Goal: Task Accomplishment & Management: Use online tool/utility

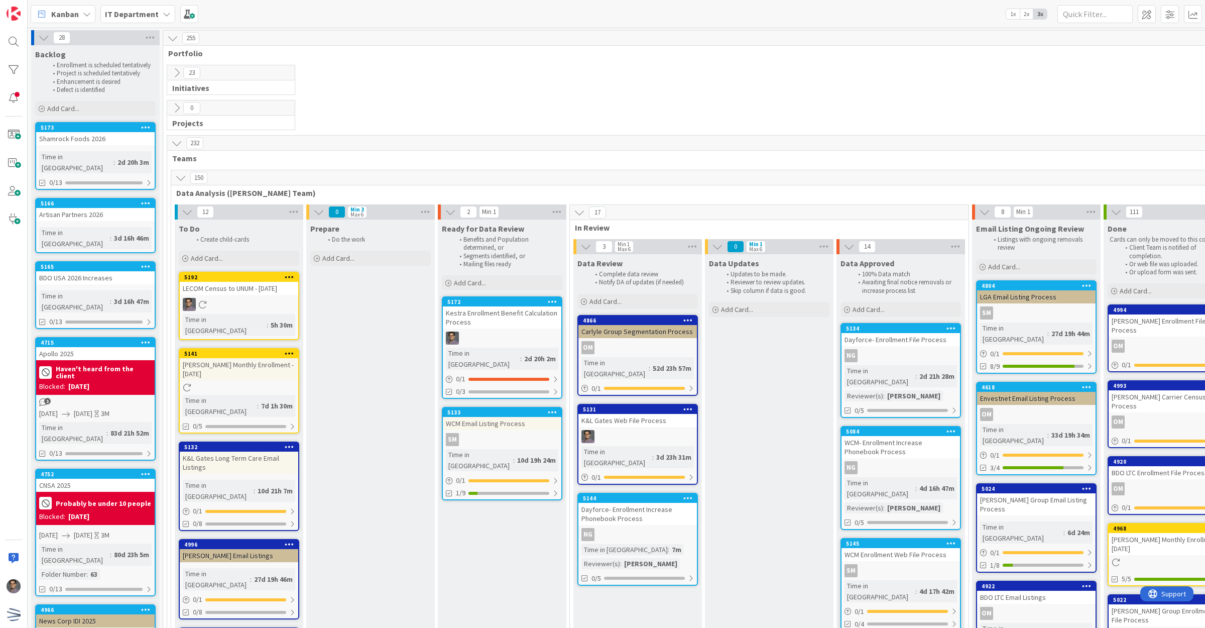
click at [293, 277] on icon at bounding box center [290, 276] width 10 height 7
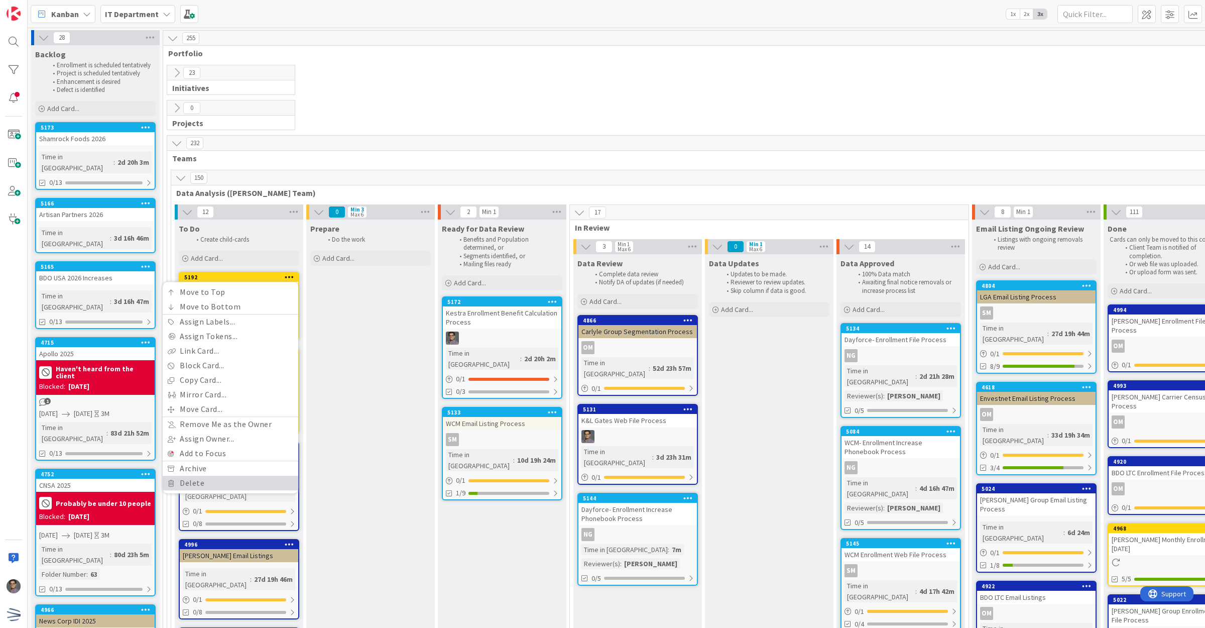
click at [204, 482] on link "Delete" at bounding box center [231, 483] width 136 height 15
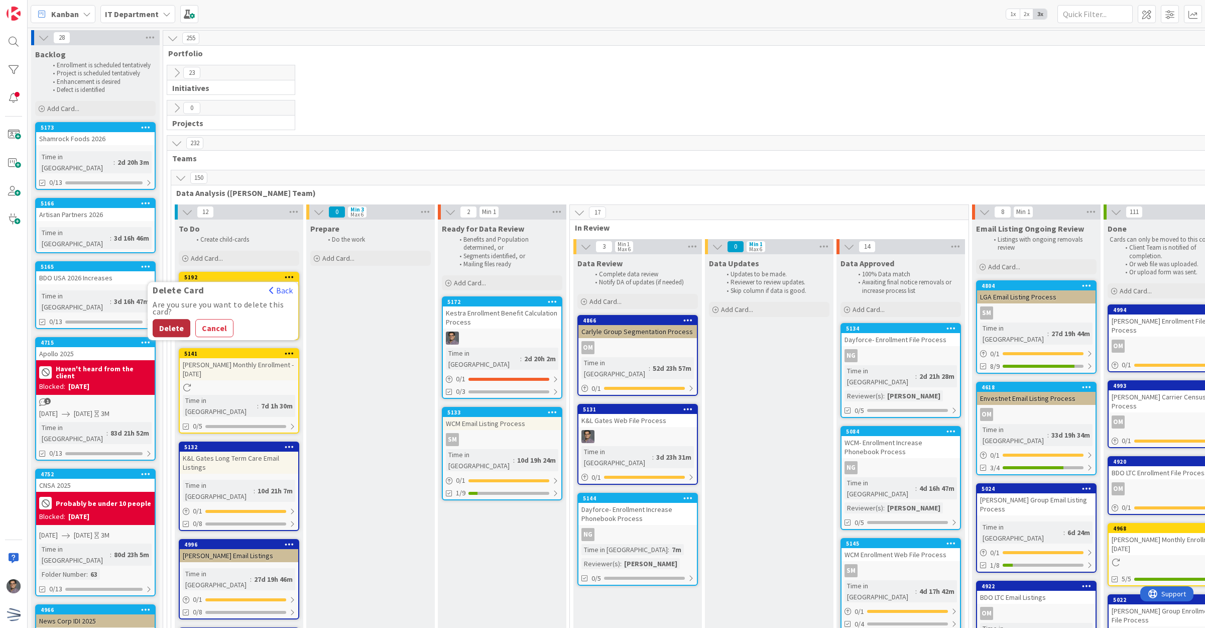
click at [176, 330] on button "Delete" at bounding box center [172, 328] width 38 height 18
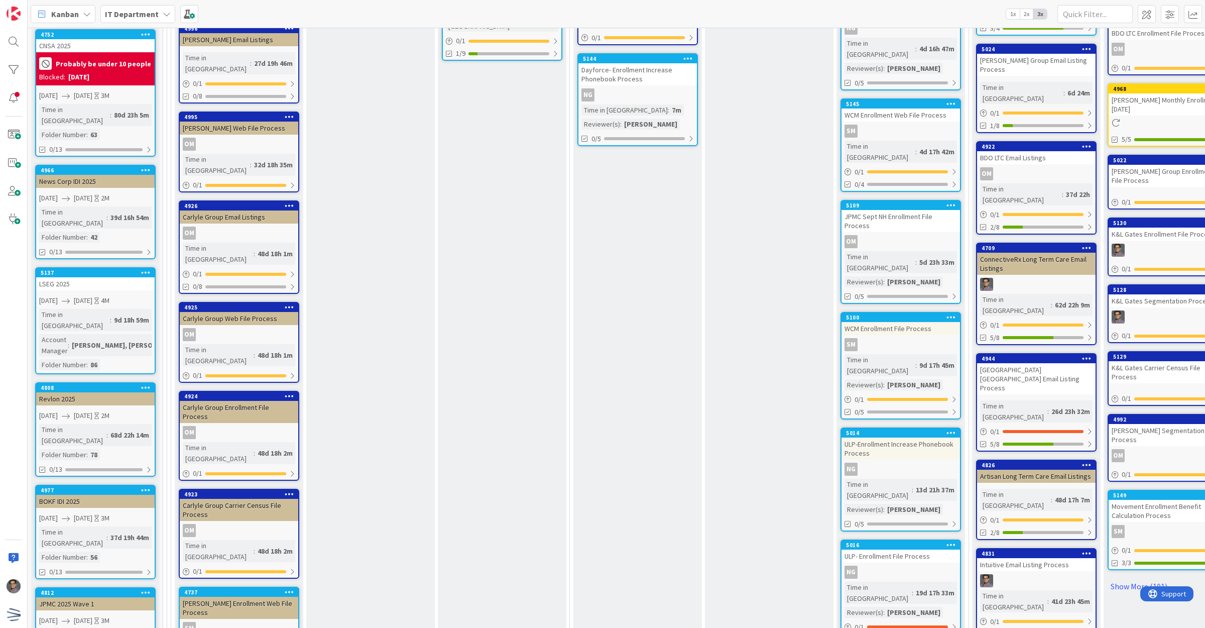
scroll to position [565, 0]
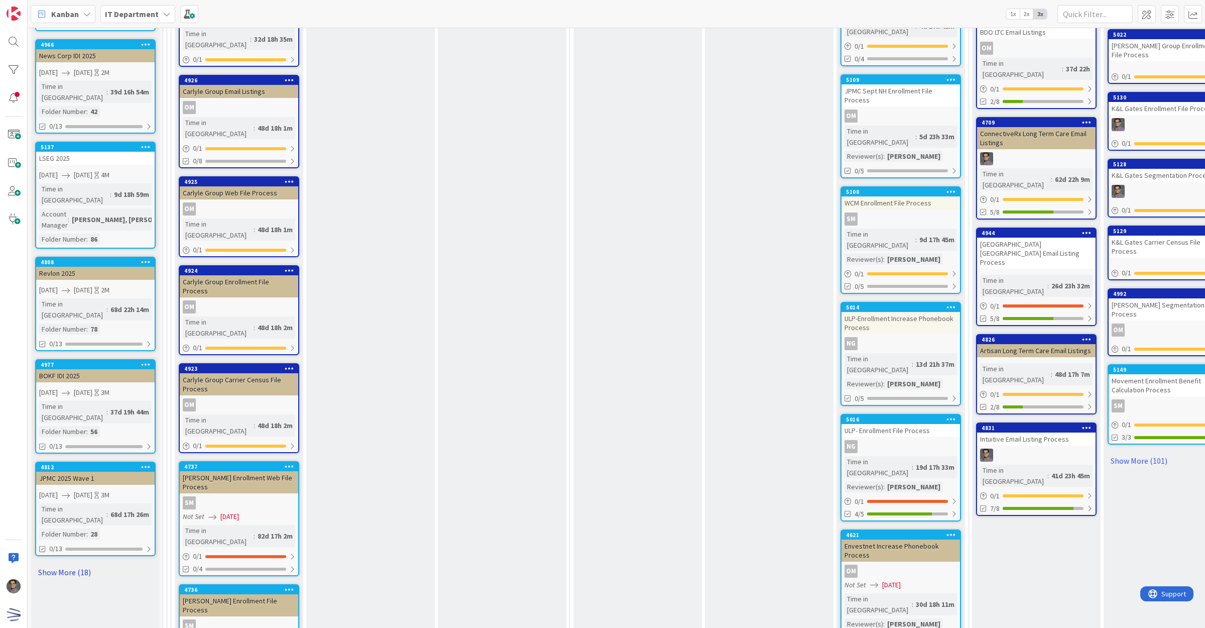
click at [59, 564] on link "Show More (18)" at bounding box center [95, 572] width 120 height 16
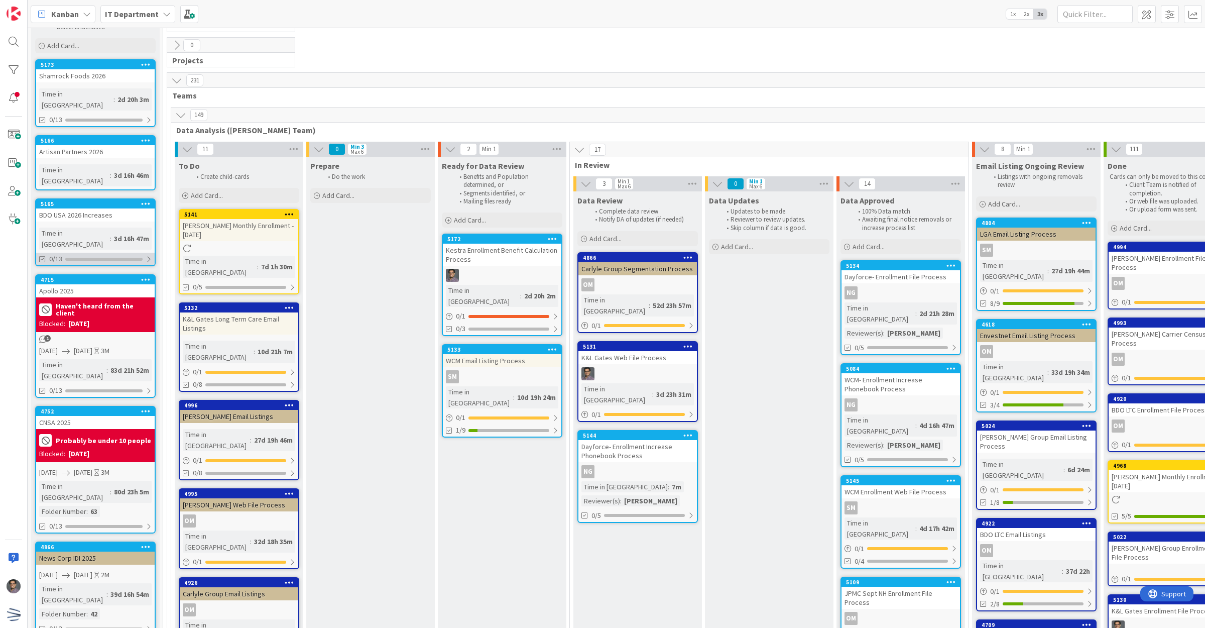
scroll to position [0, 0]
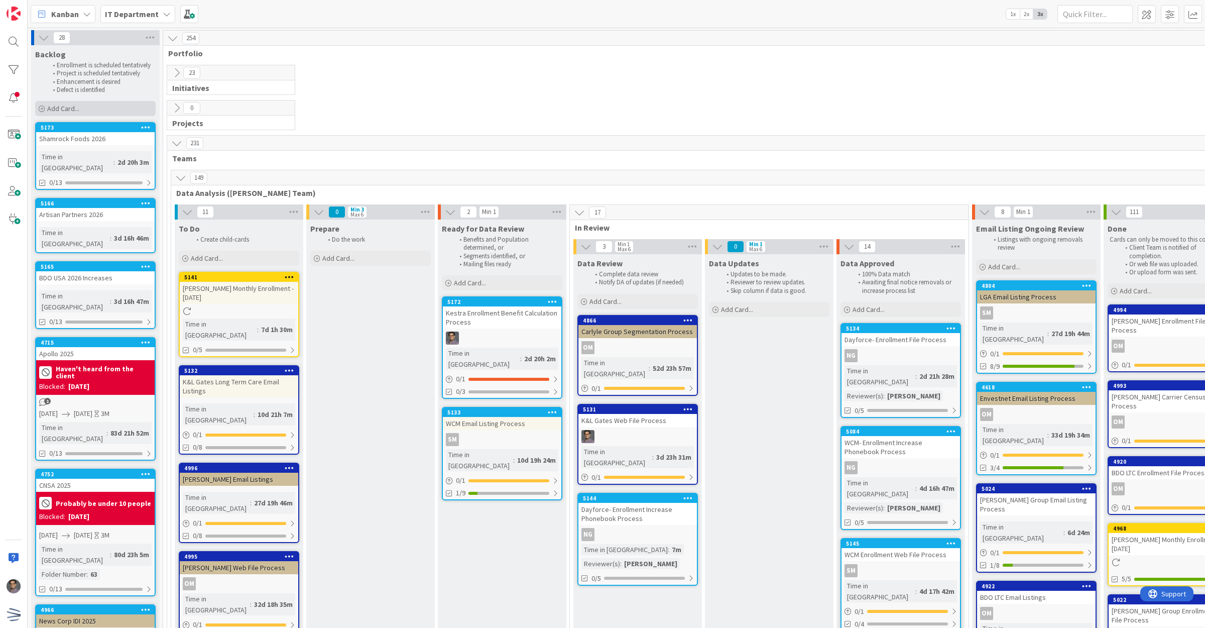
click at [88, 108] on div "Add Card..." at bounding box center [95, 108] width 120 height 15
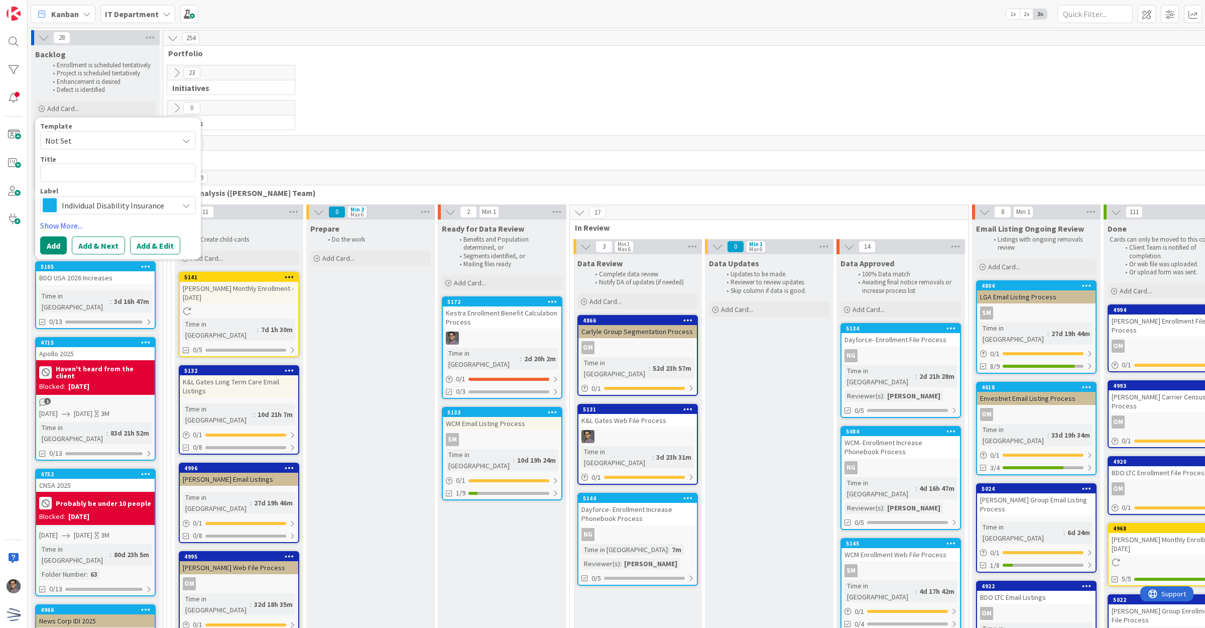
click at [125, 142] on span "Not Set" at bounding box center [108, 140] width 126 height 13
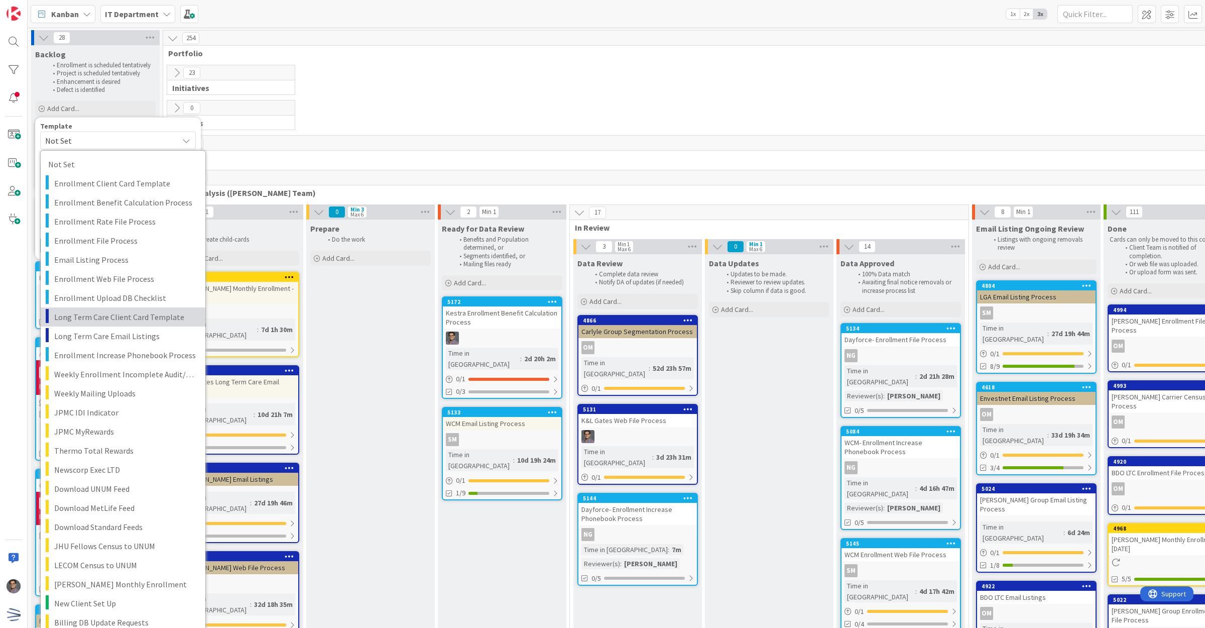
click at [121, 317] on span "Long Term Care Client Card Template" at bounding box center [126, 316] width 144 height 13
type textarea "x"
type textarea "Long Term Care Client Card Template"
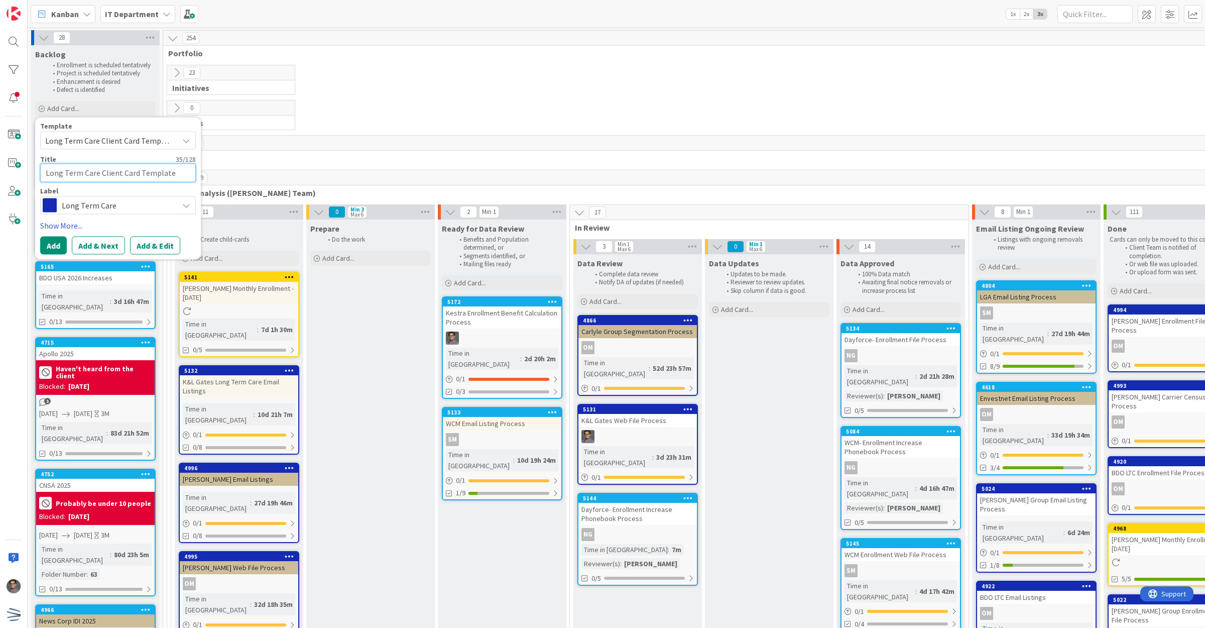
drag, startPoint x: 182, startPoint y: 173, endPoint x: -39, endPoint y: 174, distance: 220.4
click at [0, 174] on html "Kanban IT Department 1x 2x 3x 28 Backlog Enrollment is scheduled tentatively Pr…" at bounding box center [602, 314] width 1205 height 628
type textarea "x"
type textarea "H"
type textarea "x"
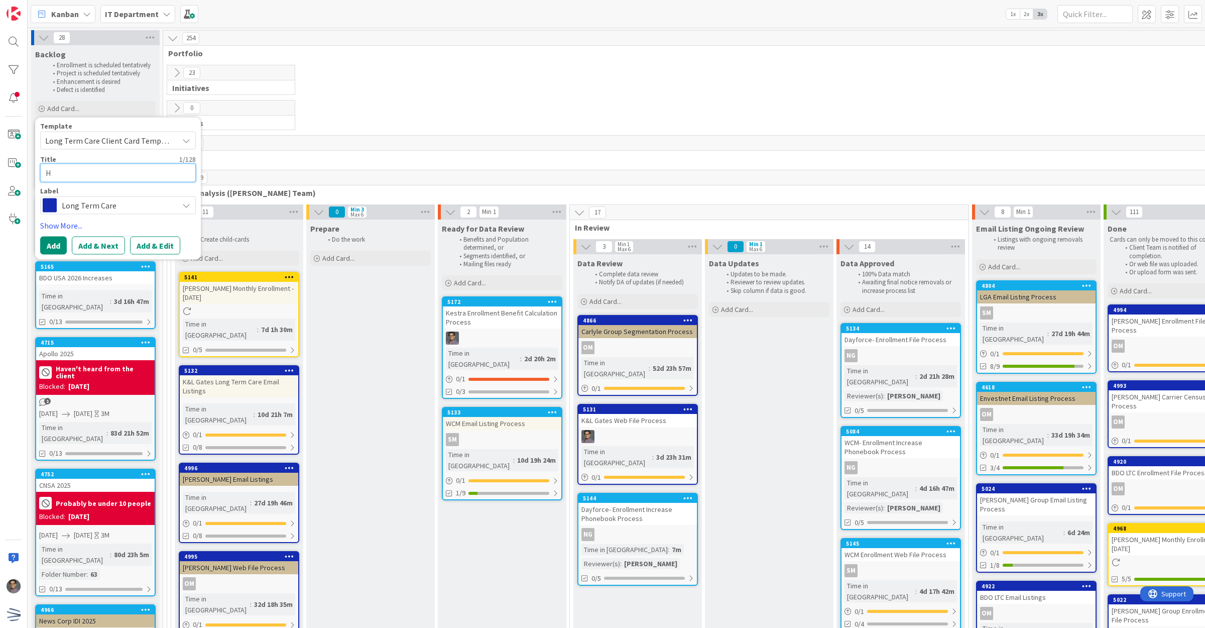
type textarea "HS"
type textarea "x"
type textarea "HSA"
type textarea "x"
type textarea "HSA/"
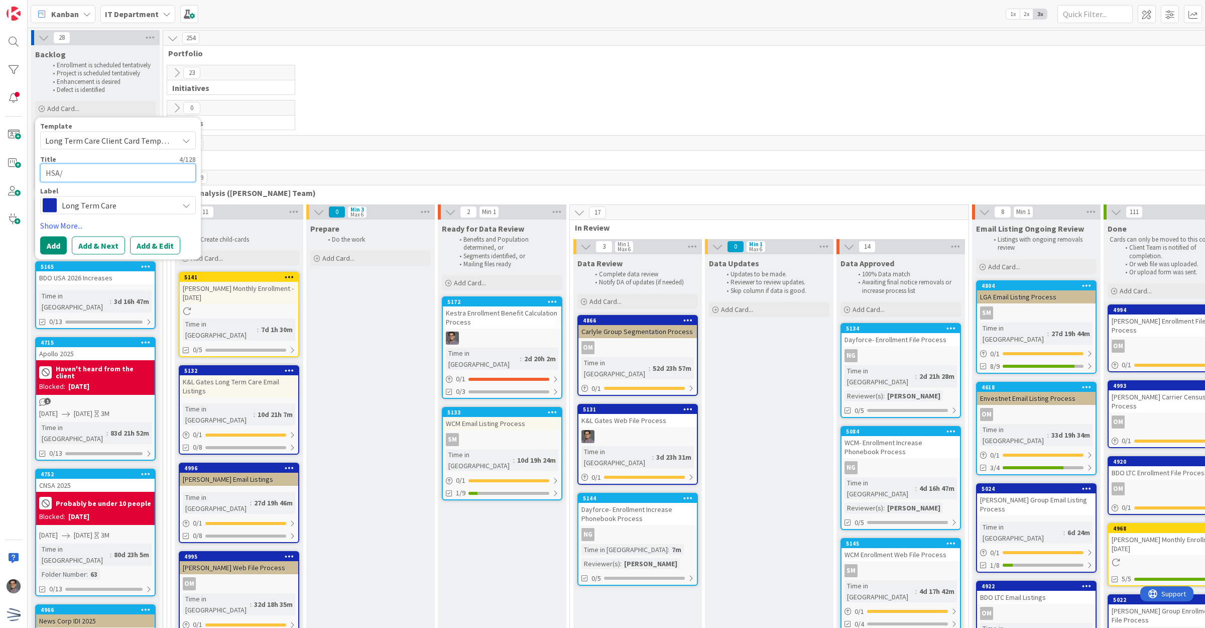
type textarea "x"
type textarea "HSA/A"
type textarea "x"
type textarea "HSA/AH"
type textarea "x"
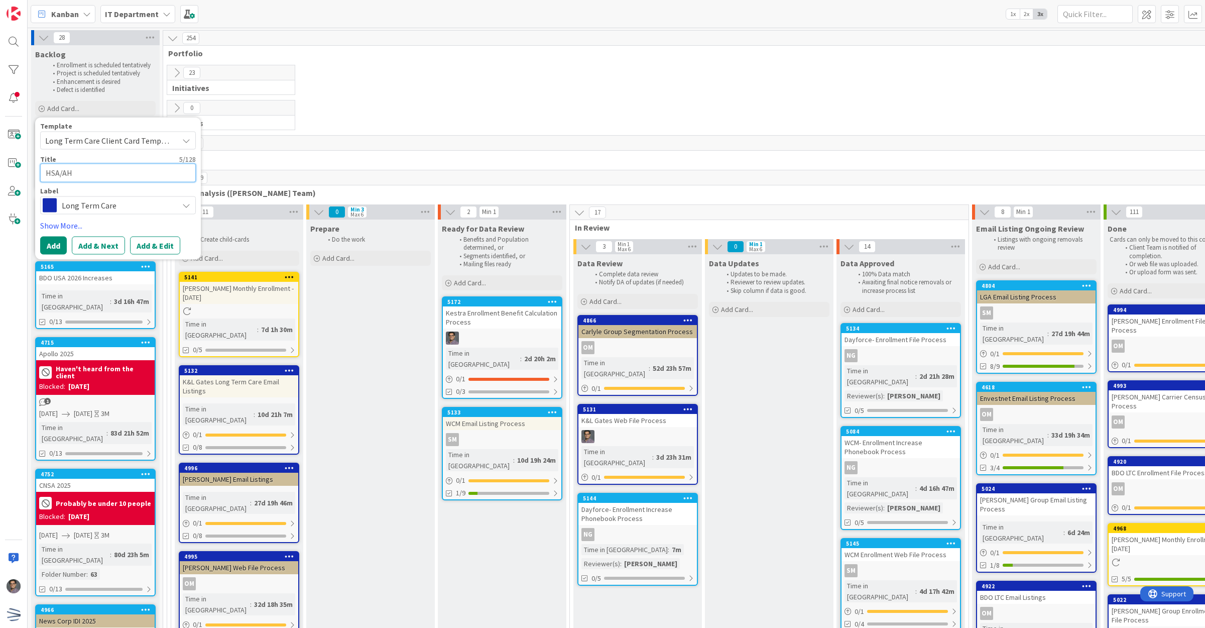
type textarea "HSA/AHS"
type textarea "x"
type textarea "HSA/AHS"
type textarea "x"
type textarea "HSA/AHS"
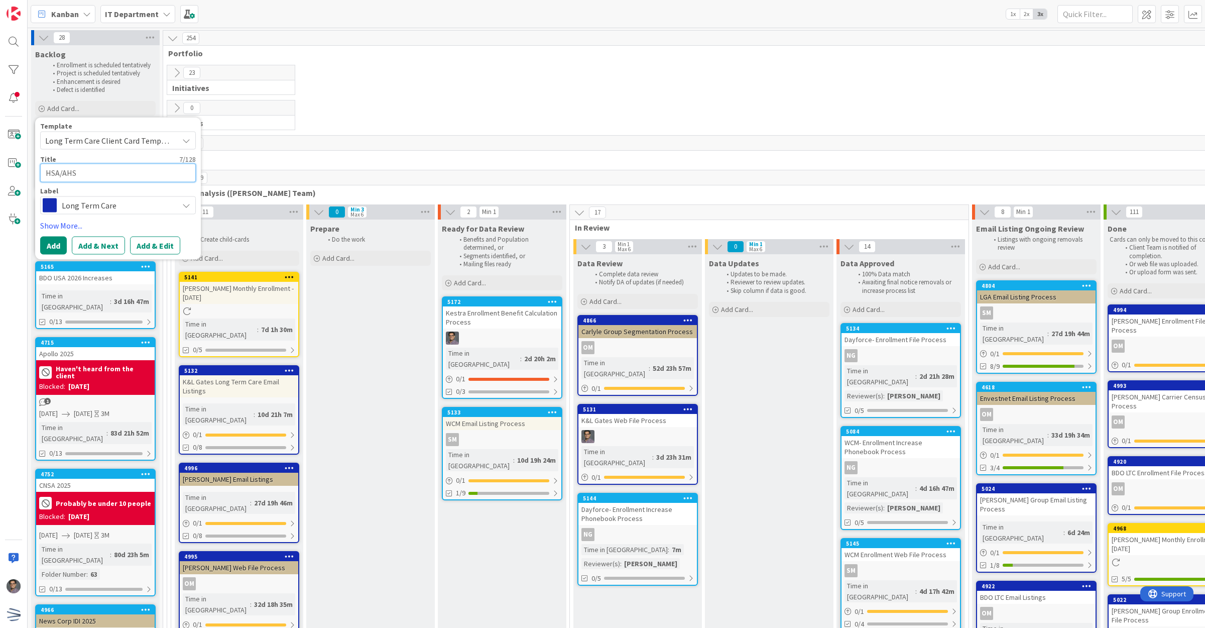
type textarea "x"
type textarea "HSA/AHS"
type textarea "x"
type textarea "HSA/AHS L"
type textarea "x"
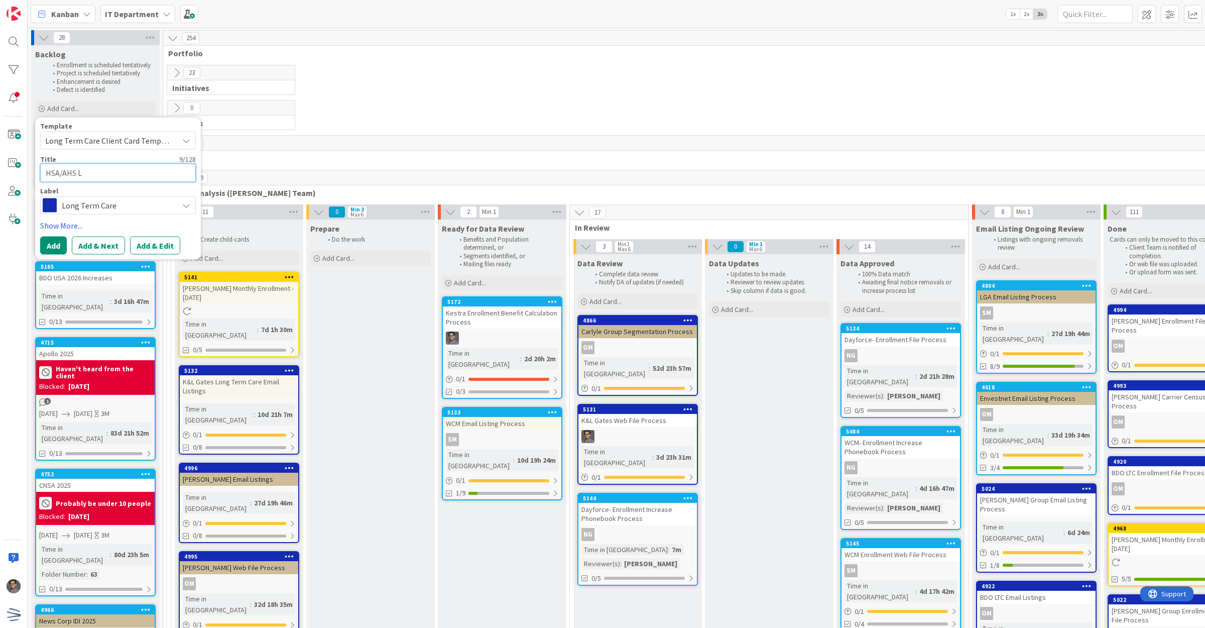
type textarea "HSA/AHS LT"
type textarea "x"
type textarea "HSA/AHS LTC"
type textarea "x"
type textarea "HSA/AHS LTC"
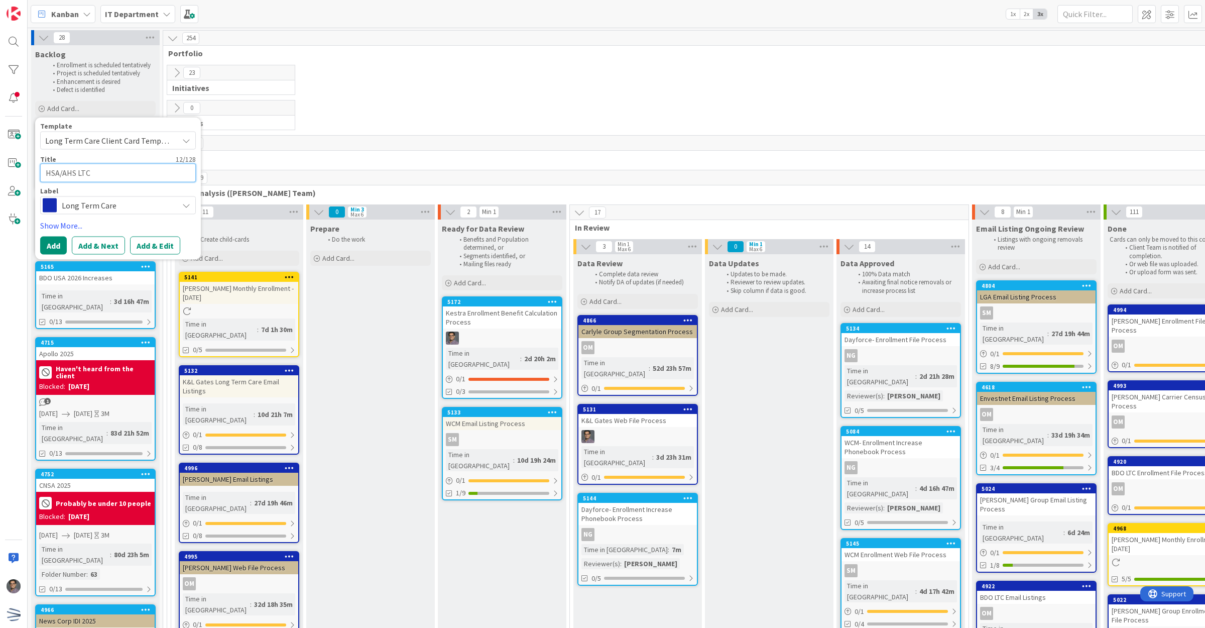
type textarea "x"
type textarea "HSA/AHS LTC"
type textarea "x"
type textarea "HSA/AHS LTC"
type textarea "x"
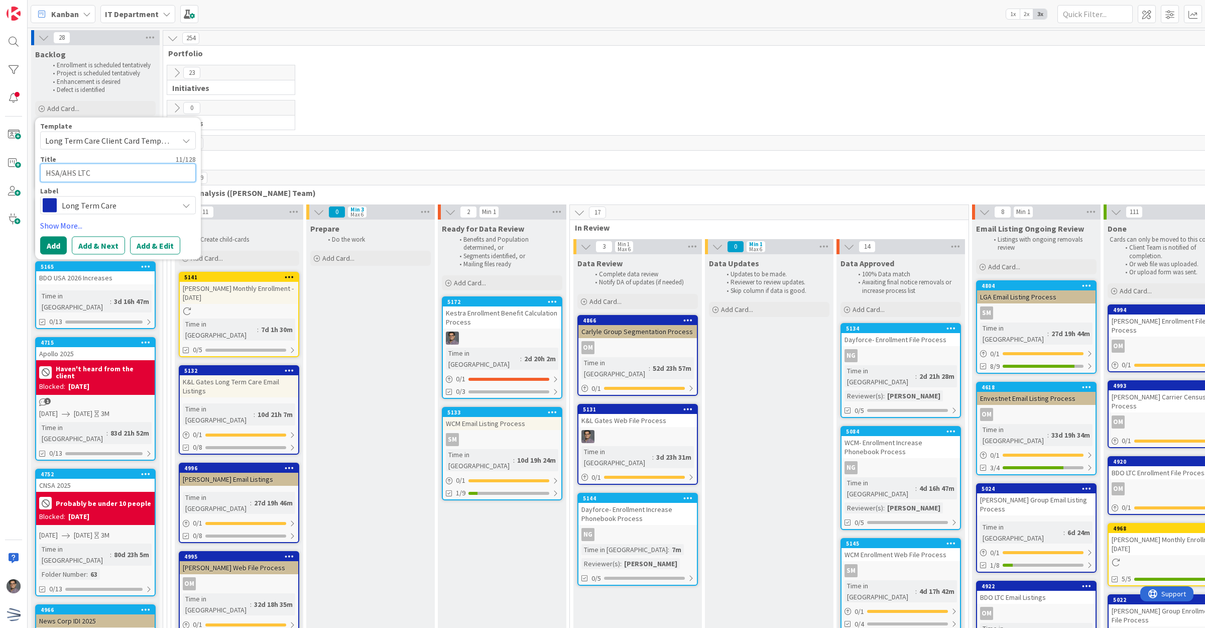
type textarea "HSA/AHS LTC"
type textarea "x"
type textarea "HSA/AHS LTC"
click at [177, 73] on icon at bounding box center [176, 72] width 11 height 11
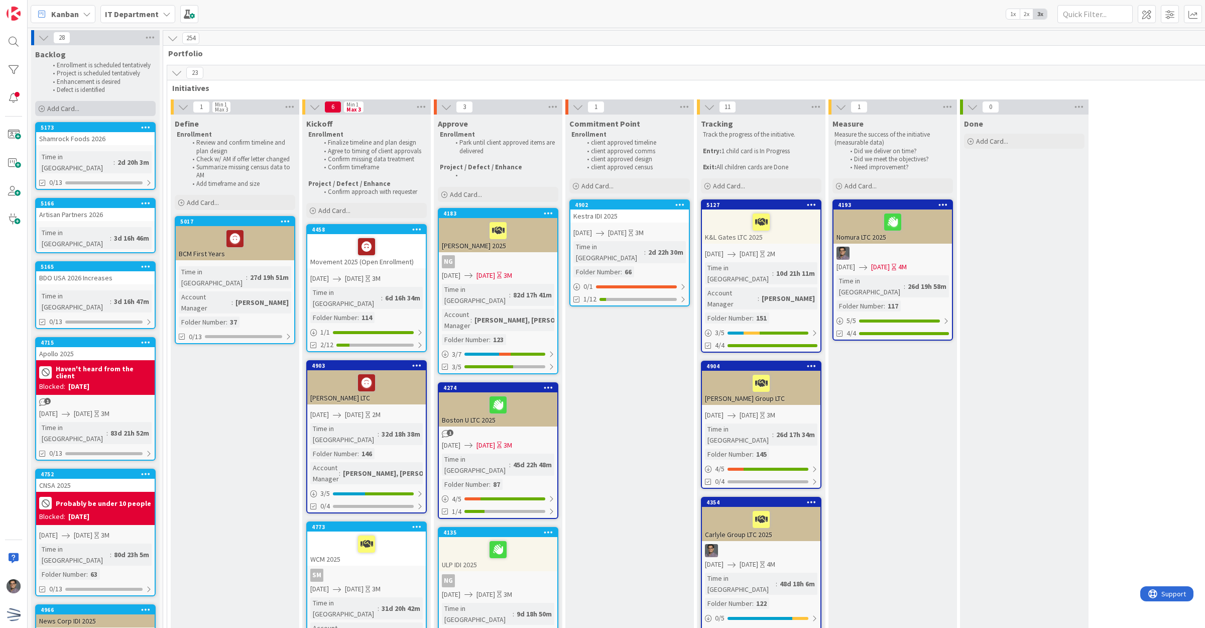
click at [69, 105] on span "Add Card..." at bounding box center [63, 108] width 32 height 9
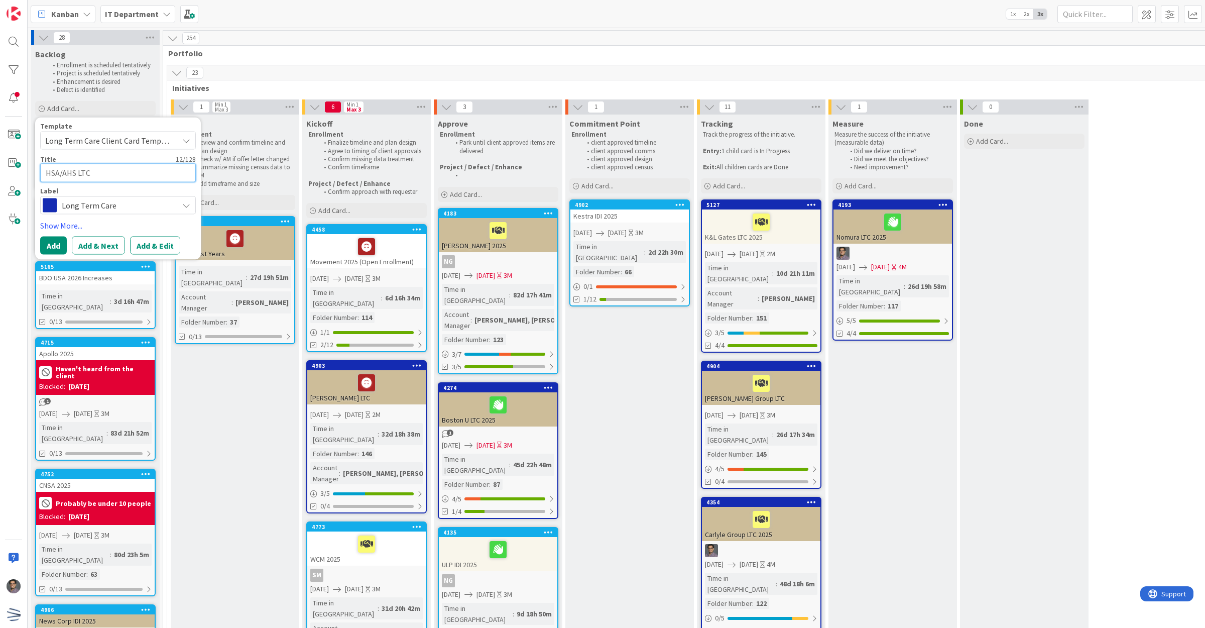
type textarea "x"
type textarea "HSA/AHS LTC 2"
type textarea "x"
type textarea "HSA/AHS LTC 20"
type textarea "x"
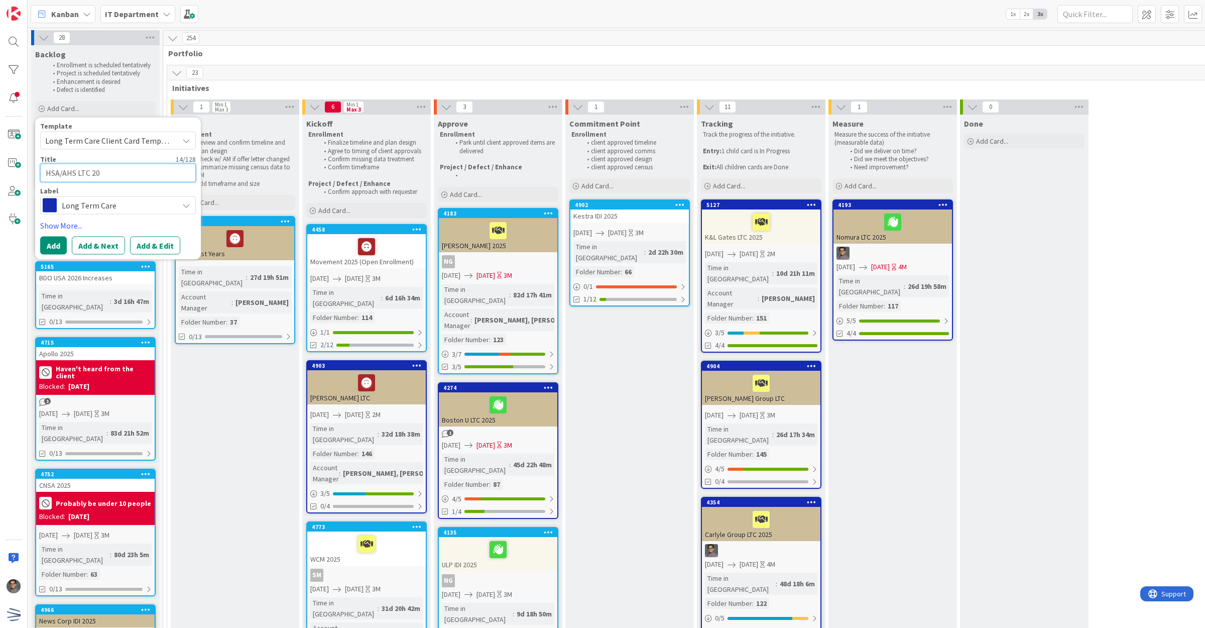
type textarea "HSA/AHS LTC 202"
type textarea "x"
type textarea "HSA/AHS LTC 2025"
click at [54, 237] on button "Add" at bounding box center [53, 245] width 27 height 18
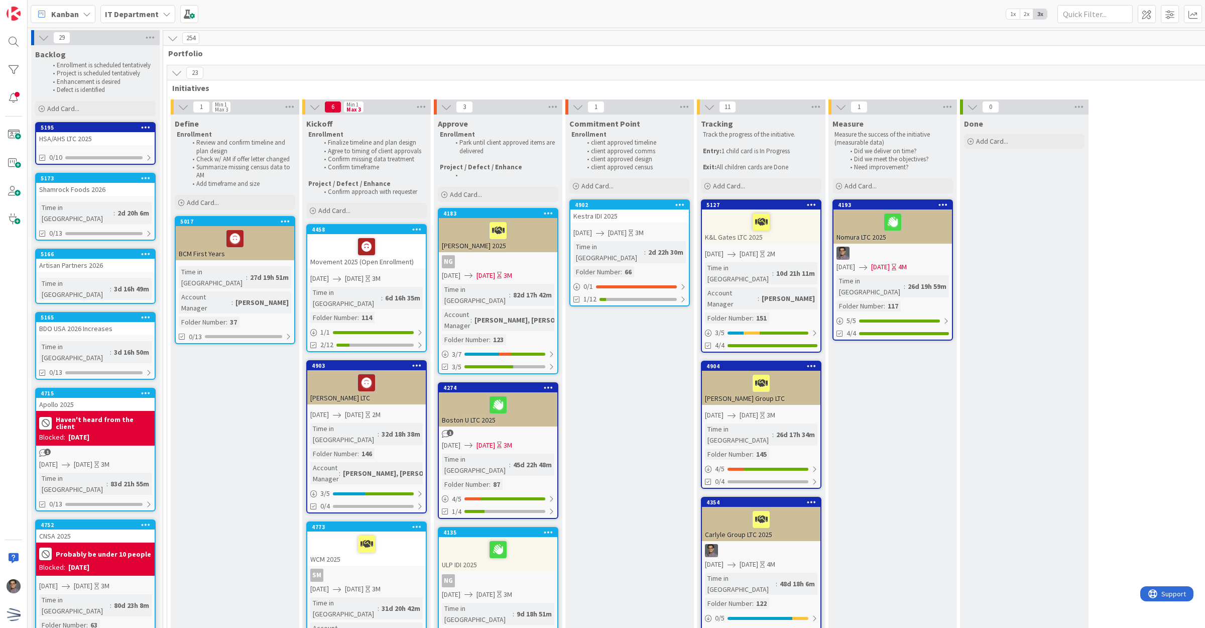
click at [118, 137] on div "HSA/AHS LTC 2025" at bounding box center [95, 138] width 118 height 13
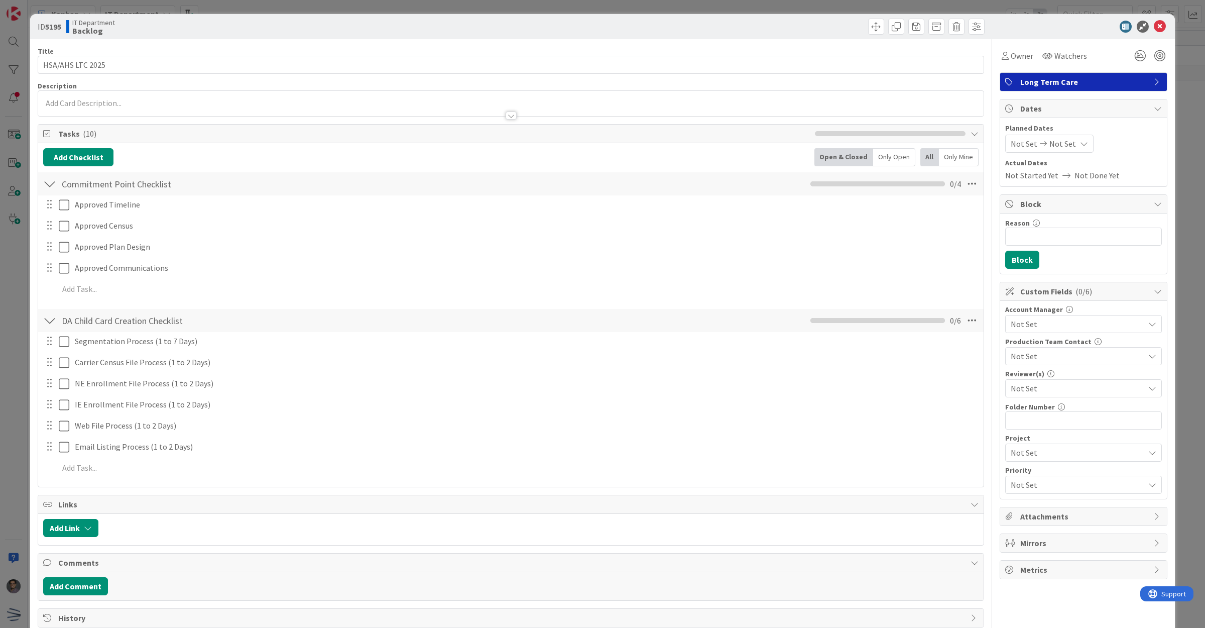
click at [1011, 147] on span "Not Set" at bounding box center [1024, 144] width 27 height 12
click at [1118, 233] on td "12" at bounding box center [1125, 230] width 20 height 19
type input "[DATE]"
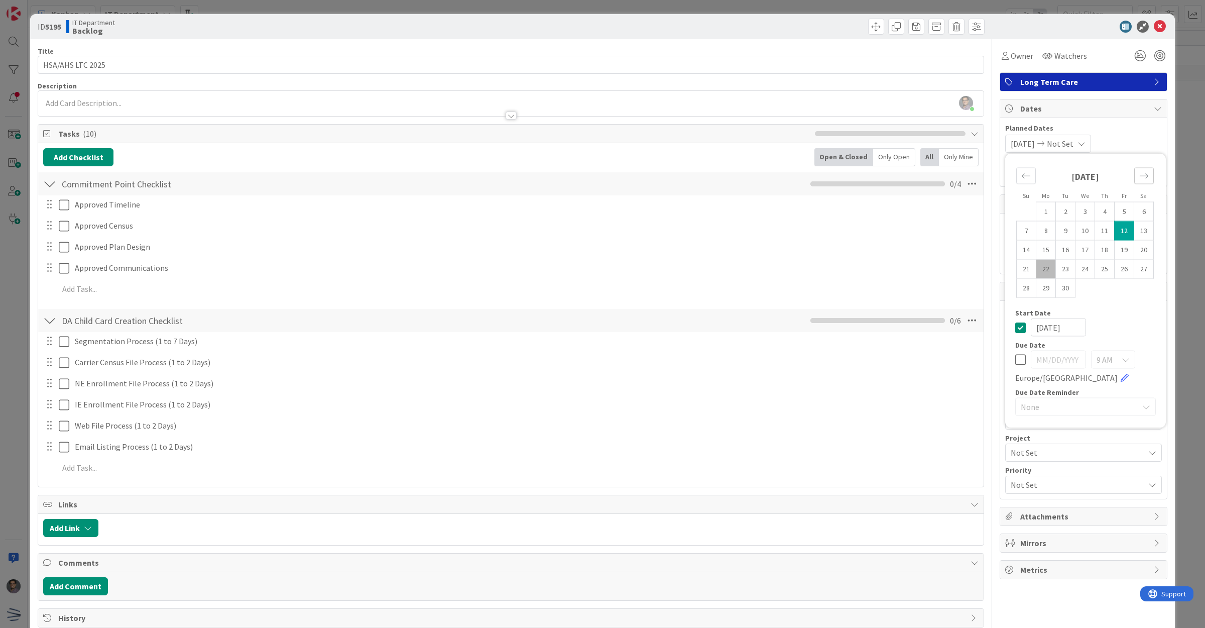
click at [1140, 180] on div "Move forward to switch to the next month." at bounding box center [1144, 176] width 20 height 17
click at [1016, 174] on div "Move backward to switch to the previous month." at bounding box center [1026, 176] width 20 height 17
click at [1115, 248] on td "14" at bounding box center [1125, 249] width 20 height 19
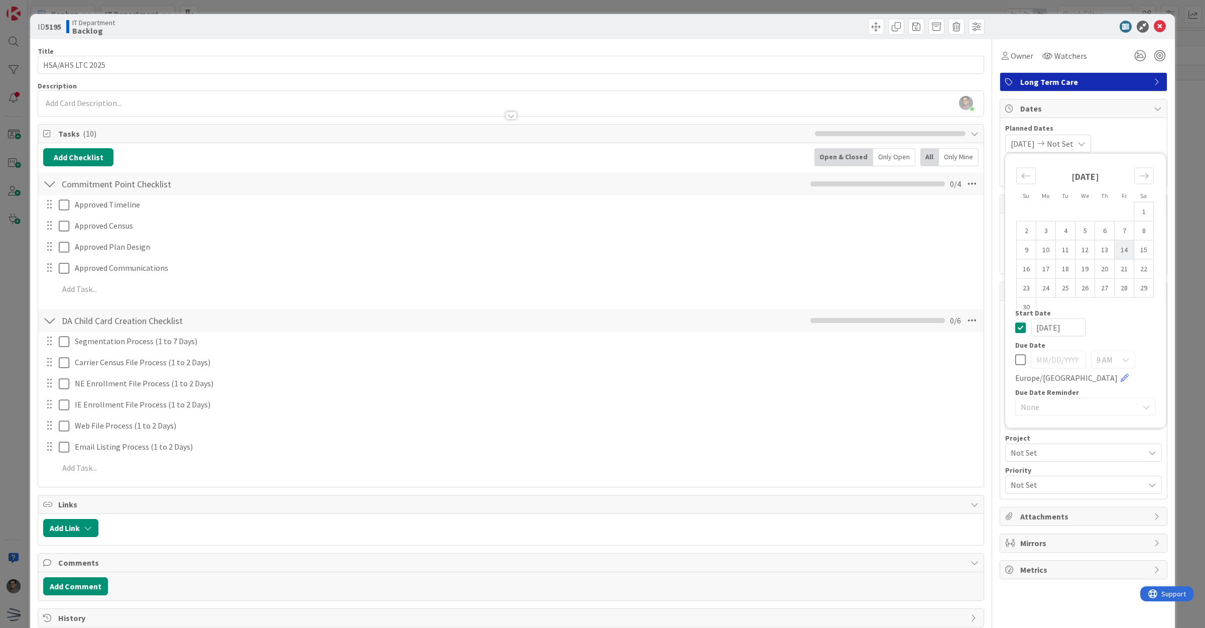
type input "[DATE]"
click at [1131, 140] on div "[DATE] [DATE] Su Mo Tu We Th Fr Sa [DATE] 1 2 3 4 5 6 7 8 9 10 11 12 13 14 15 1…" at bounding box center [1083, 144] width 157 height 18
click at [1017, 327] on span "Not Set" at bounding box center [1078, 324] width 134 height 12
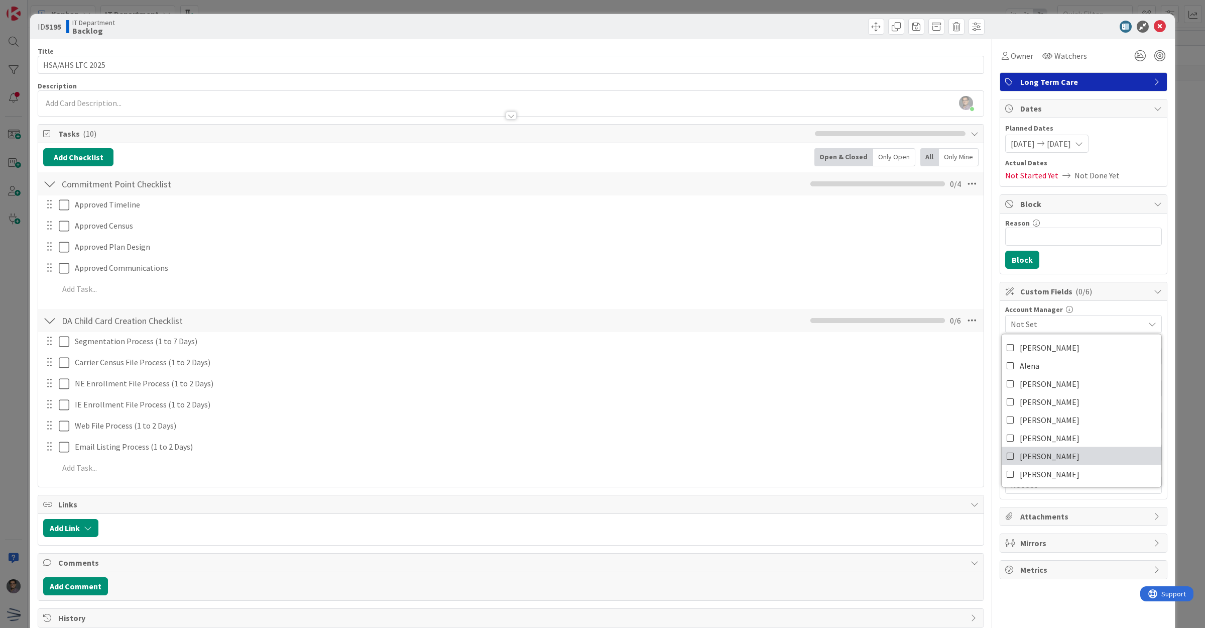
click at [1041, 455] on link "[PERSON_NAME]" at bounding box center [1082, 456] width 160 height 18
click at [1037, 473] on span "[PERSON_NAME]" at bounding box center [1050, 473] width 60 height 15
click at [1167, 312] on div "ID 5195 IT Department Backlog Title 16 / 128 HSA/AHS LTC 2025 Description [PERS…" at bounding box center [602, 314] width 1205 height 628
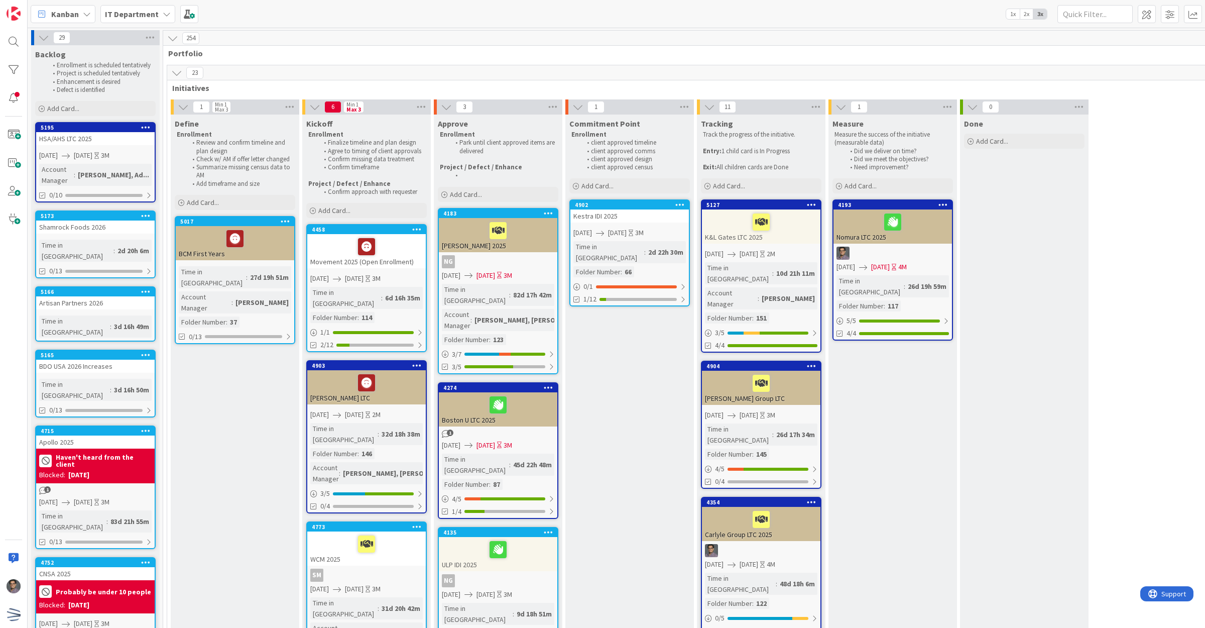
click at [111, 144] on div "HSA/AHS LTC 2025" at bounding box center [95, 138] width 118 height 13
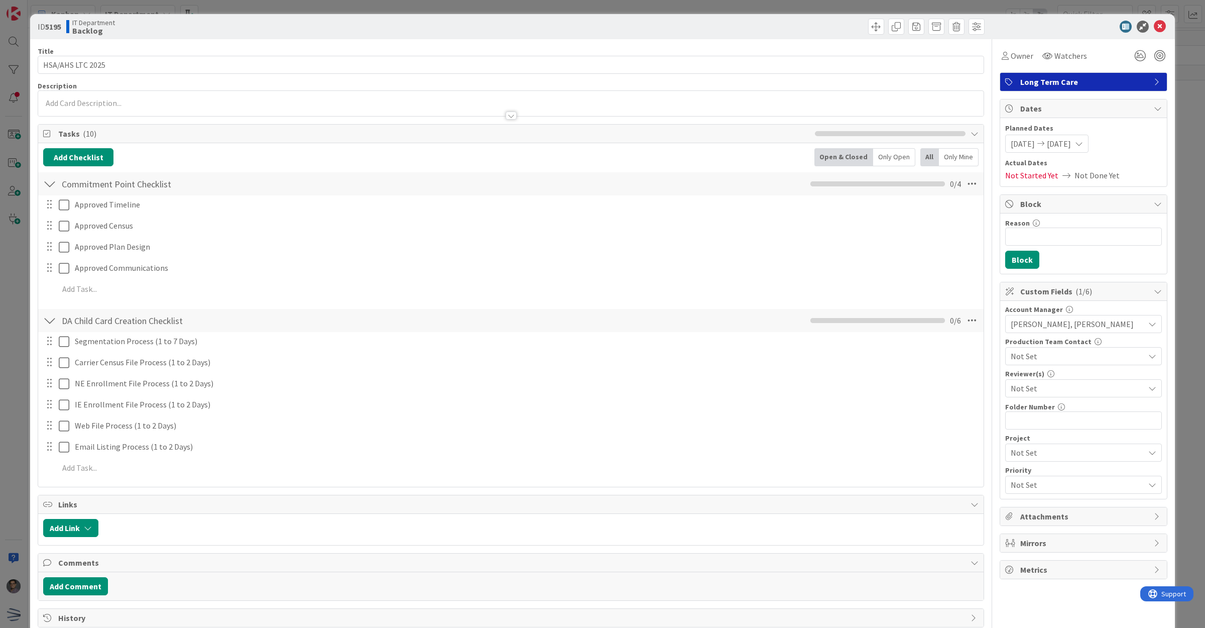
click at [1048, 350] on span "Not Set" at bounding box center [1075, 356] width 129 height 14
click at [1143, 350] on div "Not Set" at bounding box center [1084, 356] width 156 height 18
click at [1047, 426] on input "text" at bounding box center [1083, 420] width 157 height 18
type input "149"
click at [1154, 21] on icon at bounding box center [1160, 27] width 12 height 12
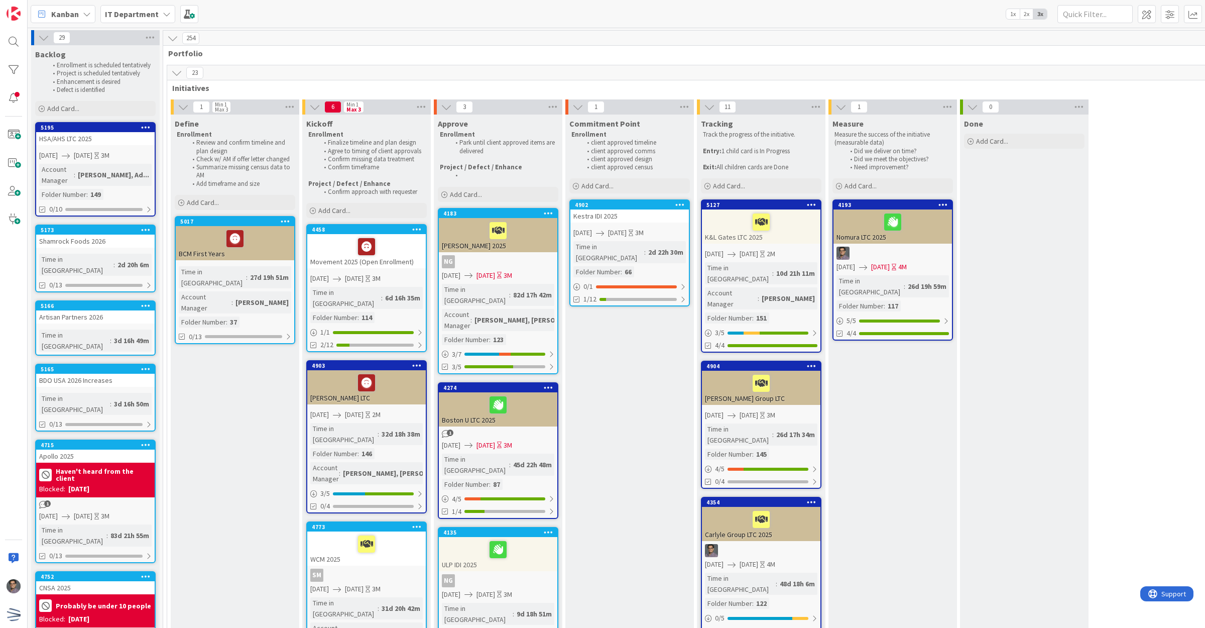
click at [106, 234] on div "Shamrock Foods 2026" at bounding box center [95, 240] width 118 height 13
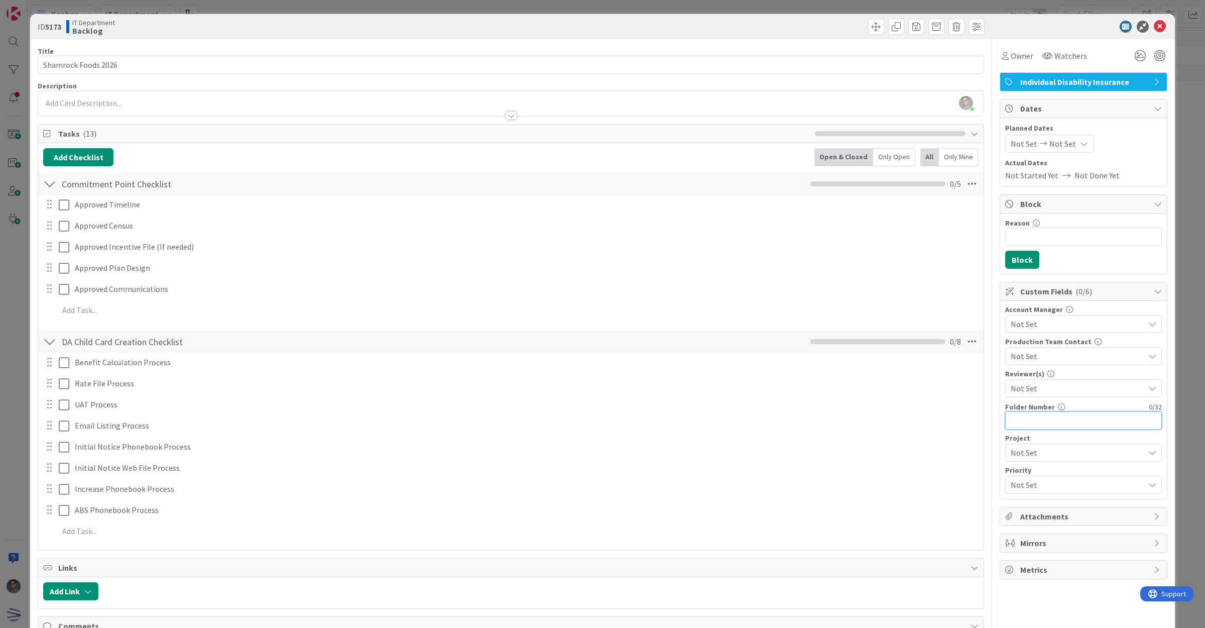
click at [1014, 422] on input "text" at bounding box center [1083, 420] width 157 height 18
type input "97"
click at [1038, 324] on span "Not Set" at bounding box center [1078, 324] width 134 height 12
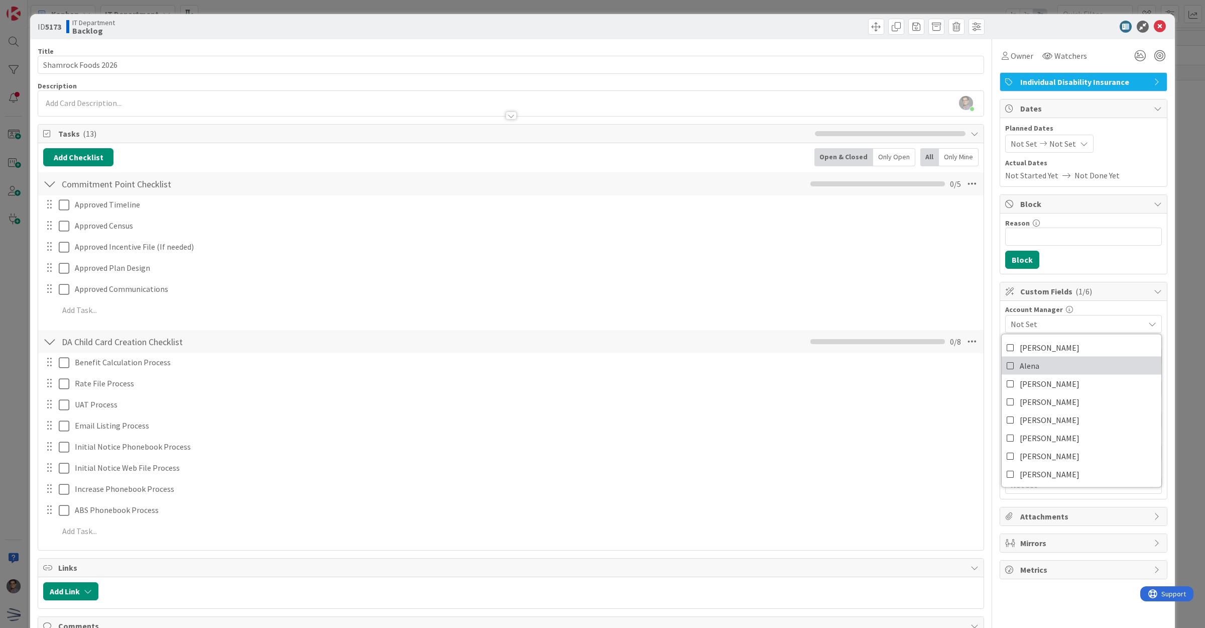
click at [1032, 367] on link "Alena" at bounding box center [1082, 365] width 160 height 18
click at [1025, 347] on span "[PERSON_NAME]" at bounding box center [1050, 347] width 60 height 15
click at [1062, 239] on input "Reason" at bounding box center [1083, 236] width 157 height 18
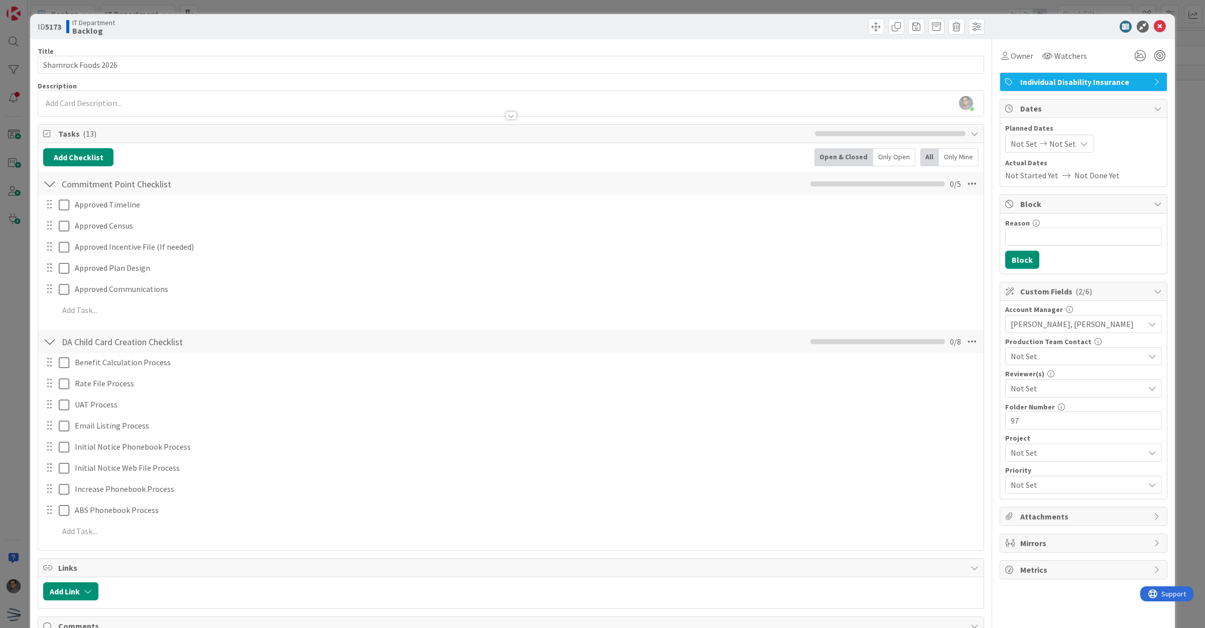
click at [1019, 144] on span "Not Set" at bounding box center [1024, 144] width 27 height 12
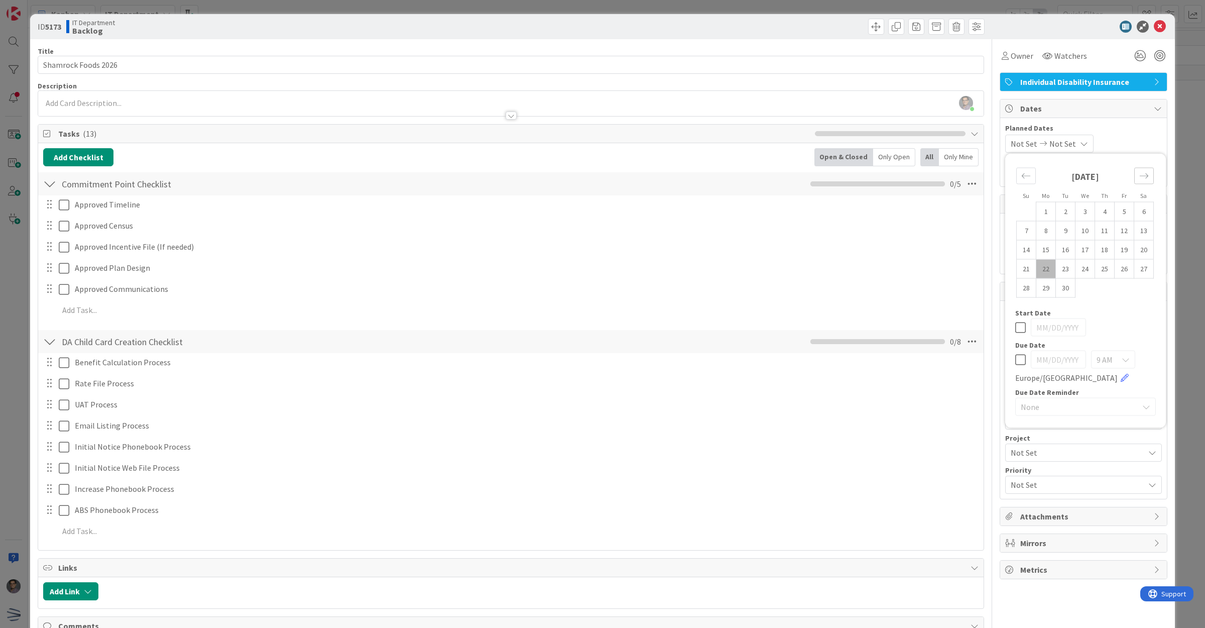
click at [1139, 172] on icon "Move forward to switch to the next month." at bounding box center [1144, 176] width 10 height 10
click at [1115, 250] on td "19" at bounding box center [1125, 249] width 20 height 19
type input "[DATE]"
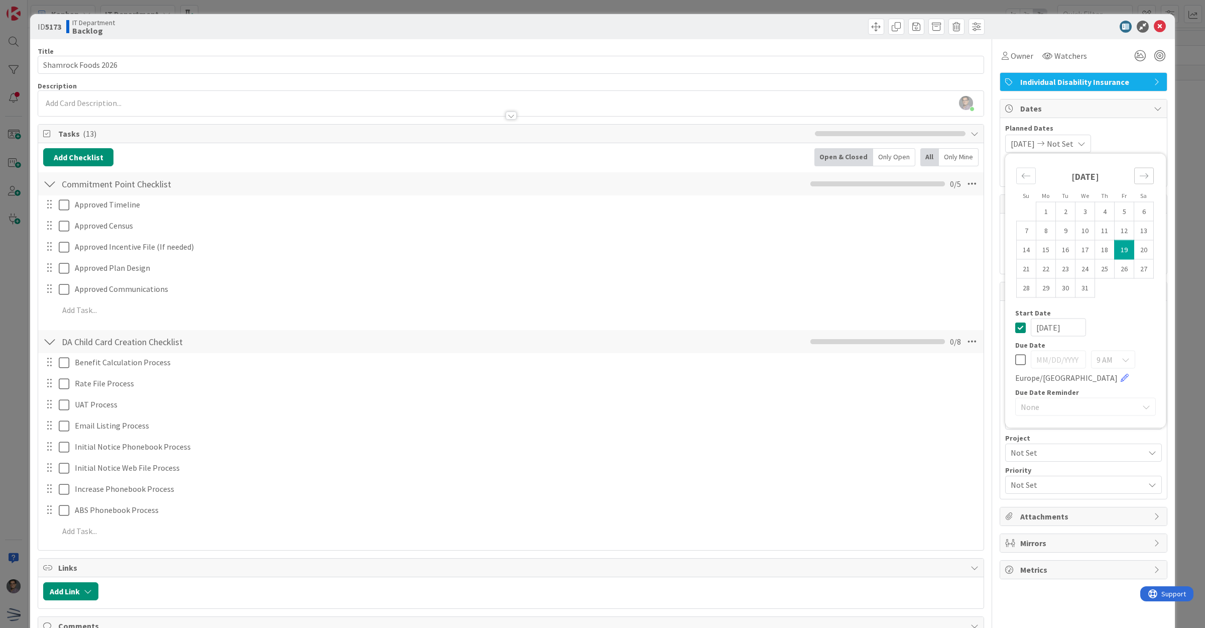
click at [1139, 175] on icon "Move forward to switch to the next month." at bounding box center [1144, 176] width 10 height 10
click at [1075, 229] on td "11" at bounding box center [1085, 230] width 20 height 19
type input "[DATE]"
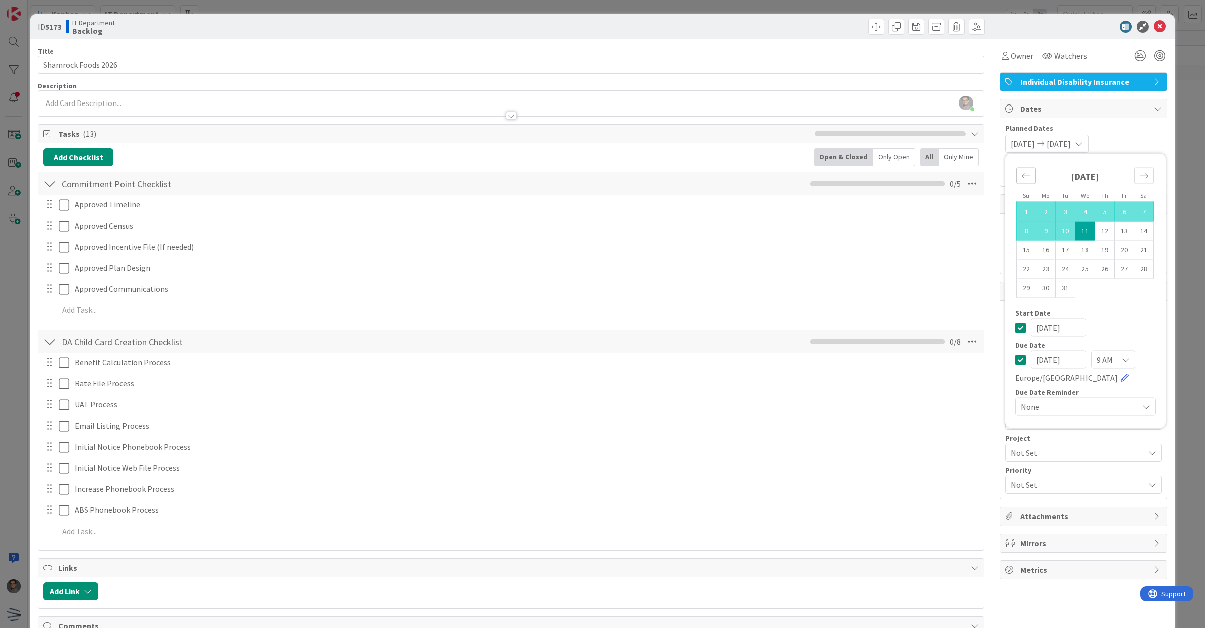
click at [1022, 175] on icon "Move backward to switch to the previous month." at bounding box center [1026, 175] width 9 height 5
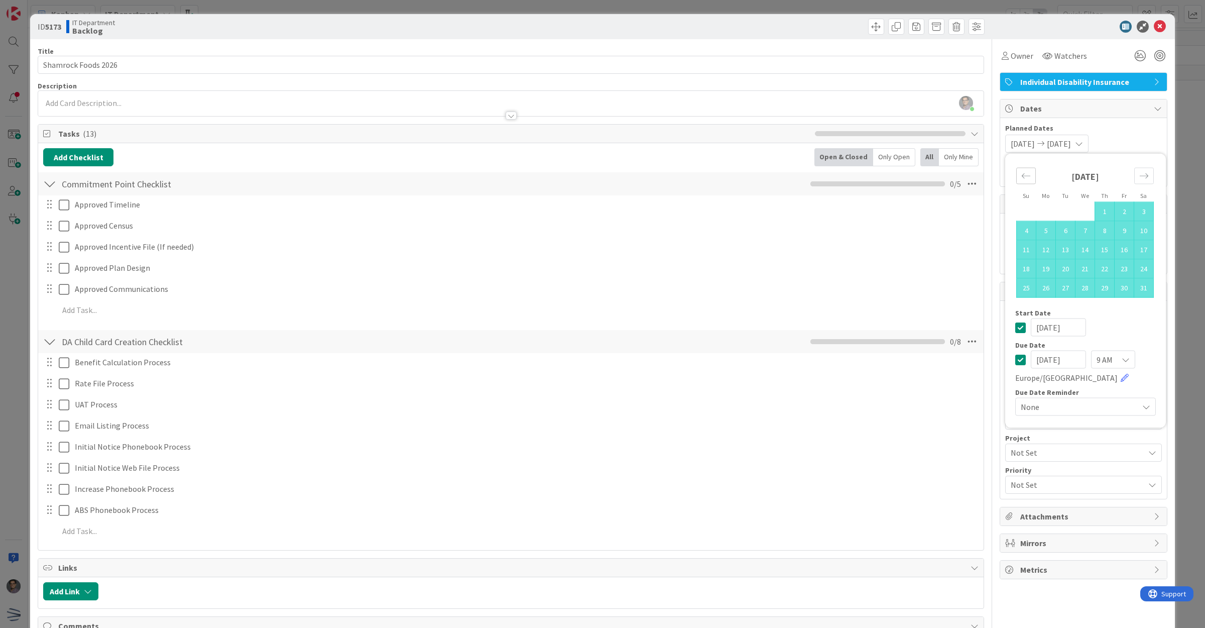
click at [1022, 175] on icon "Move backward to switch to the previous month." at bounding box center [1026, 175] width 9 height 5
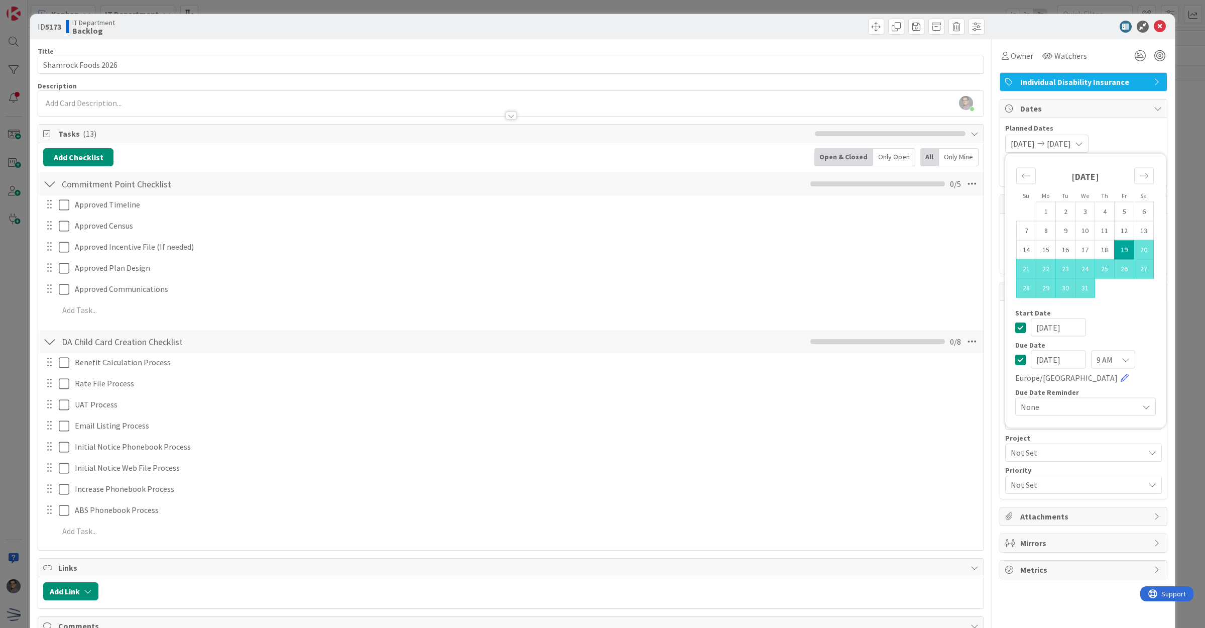
click at [1118, 136] on div "[DATE] [DATE] Su Mo Tu We Th Fr Sa [DATE] 1 2 3 4 5 6 7 8 9 10 11 12 13 14 15 1…" at bounding box center [1083, 144] width 157 height 18
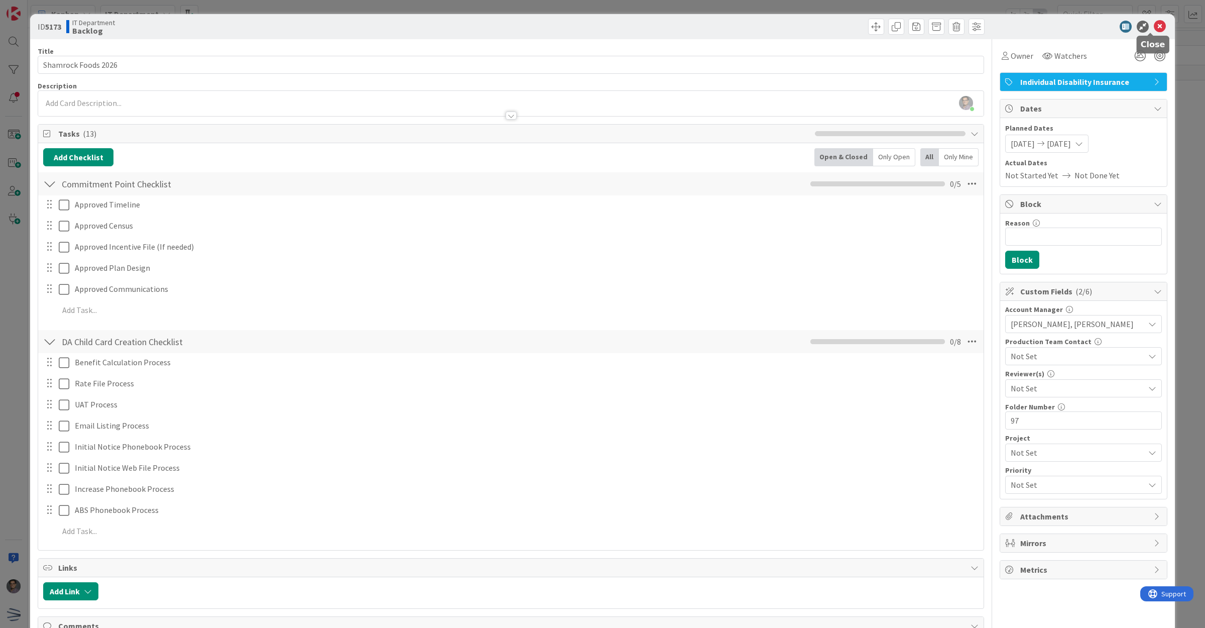
click at [1154, 28] on icon at bounding box center [1160, 27] width 12 height 12
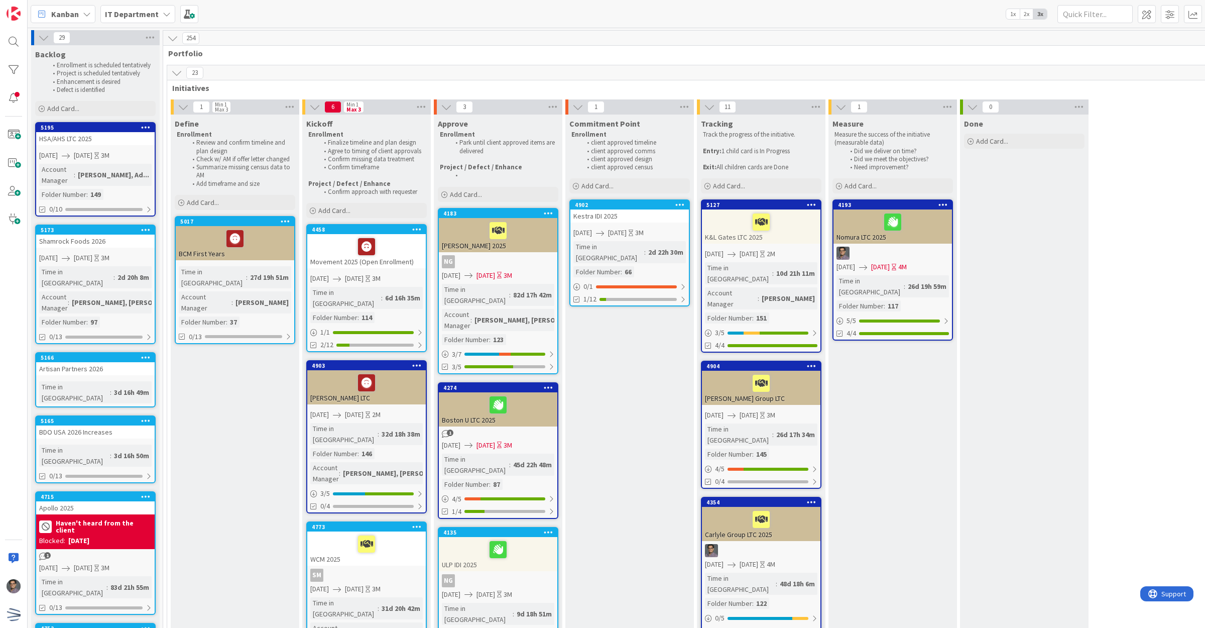
click at [109, 362] on div "Artisan Partners 2026" at bounding box center [95, 368] width 118 height 13
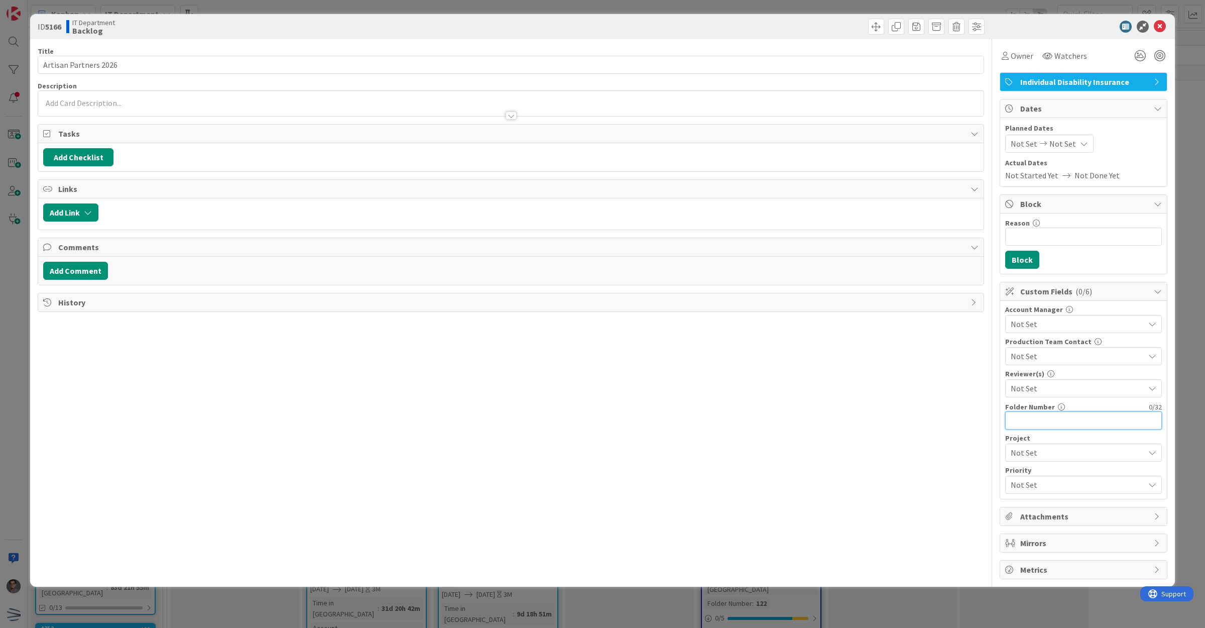
click at [1052, 424] on input "text" at bounding box center [1083, 420] width 157 height 18
type input "76"
click at [1027, 313] on div "Account Manager" at bounding box center [1083, 309] width 157 height 7
click at [1032, 322] on span "Not Set" at bounding box center [1078, 324] width 134 height 12
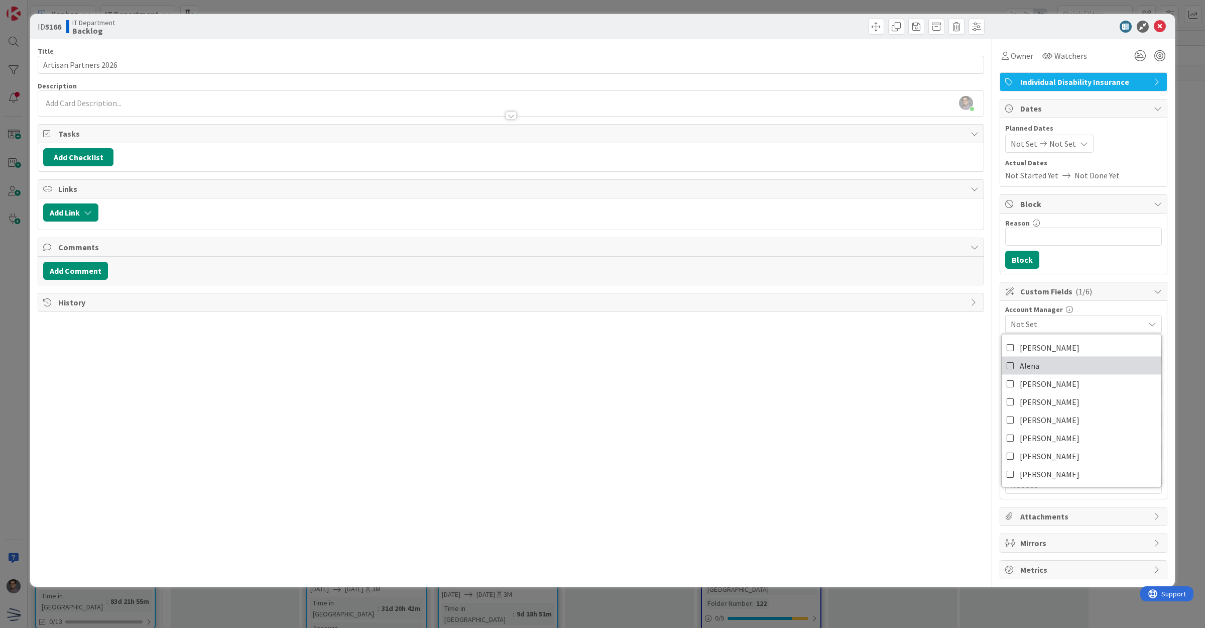
click at [1051, 357] on link "Alena" at bounding box center [1082, 365] width 160 height 18
click at [1049, 350] on link "[PERSON_NAME]" at bounding box center [1082, 347] width 160 height 18
click at [943, 346] on div "Title 21 / 128 Artisan Partners 2026 Description [PERSON_NAME] just joined Owne…" at bounding box center [511, 309] width 946 height 540
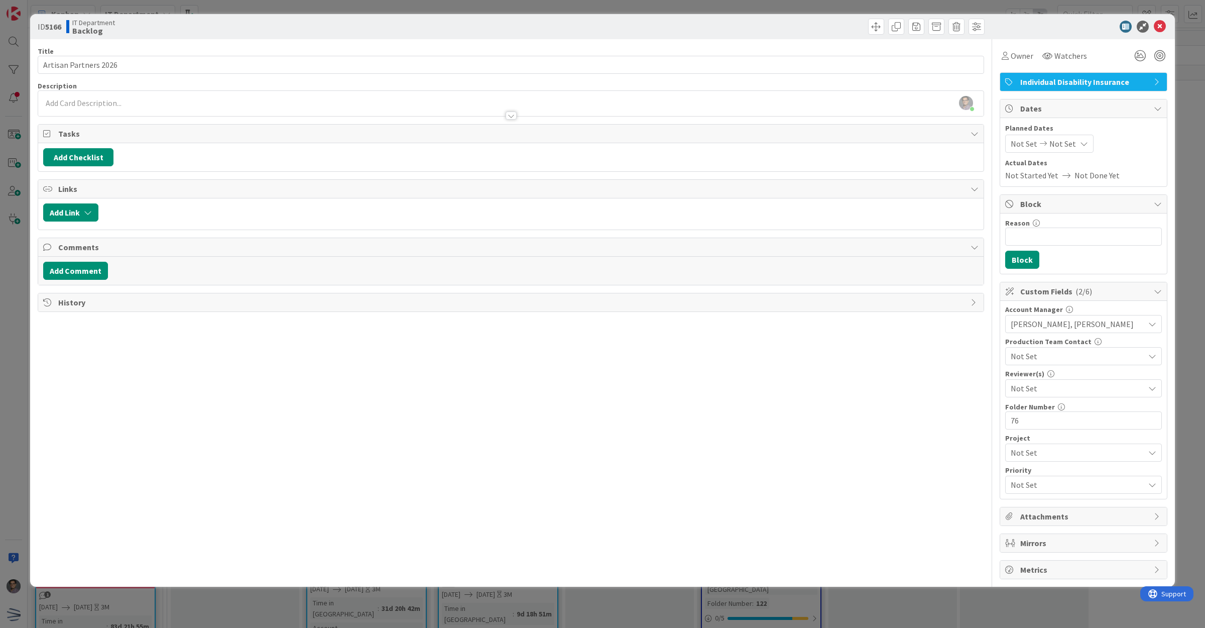
click at [1033, 145] on span "Not Set" at bounding box center [1024, 144] width 27 height 12
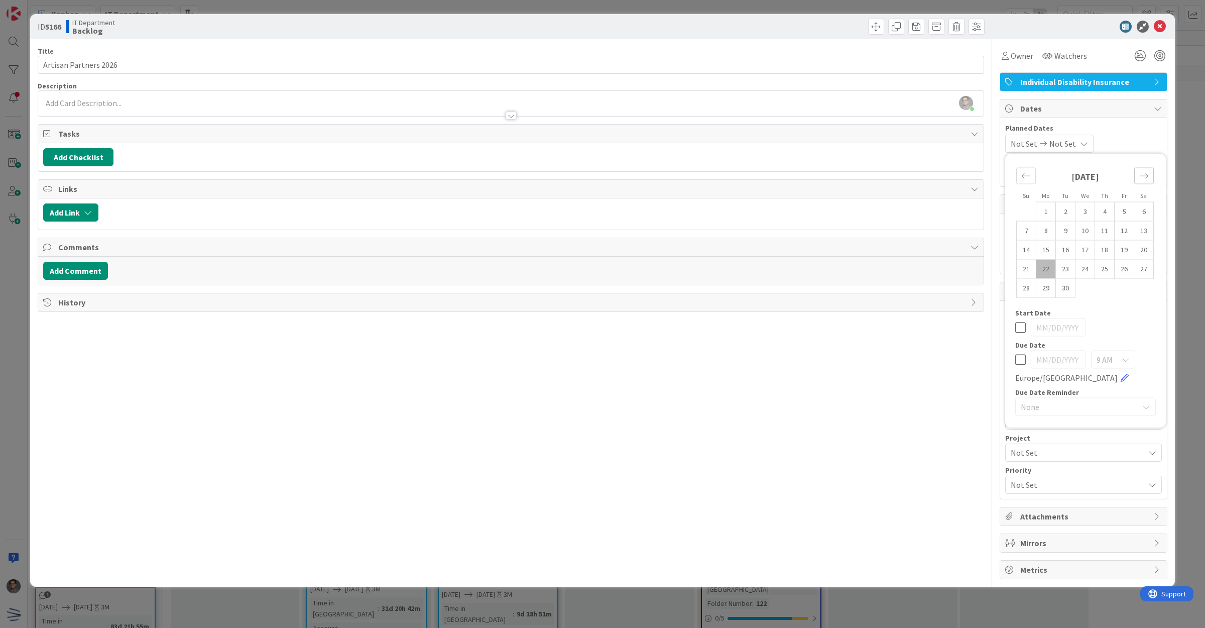
click at [1150, 181] on div "Move forward to switch to the next month." at bounding box center [1144, 176] width 20 height 17
click at [1063, 233] on td "6" at bounding box center [1066, 230] width 20 height 19
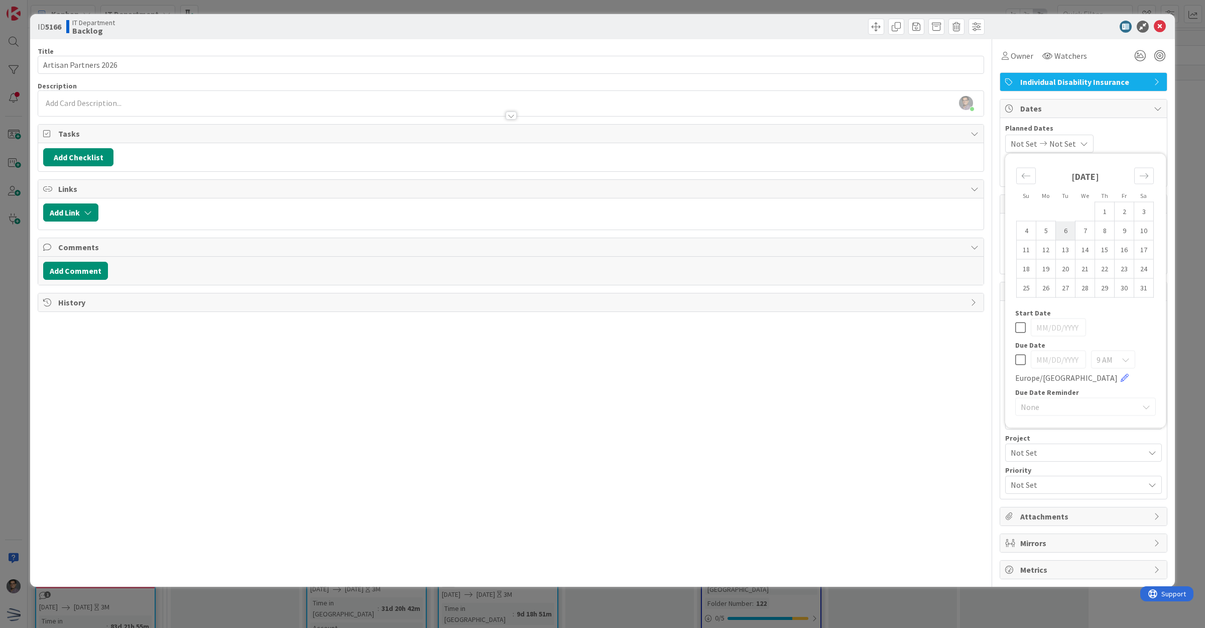
type input "[DATE]"
click at [1152, 178] on div "Move forward to switch to the next month." at bounding box center [1144, 176] width 20 height 17
click at [1127, 226] on td "13" at bounding box center [1125, 230] width 20 height 19
type input "[DATE]"
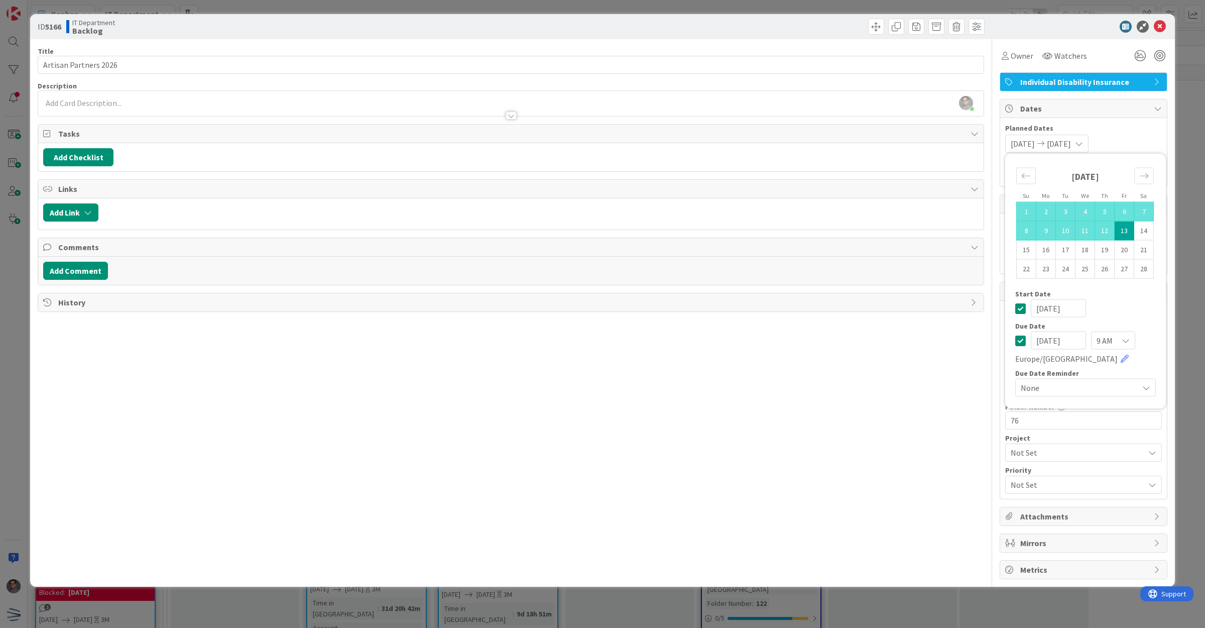
click at [1141, 142] on div "[DATE] [DATE] Su Mo Tu We Th Fr Sa [DATE] 1 2 3 4 5 6 7 8 9 10 11 12 13 14 15 1…" at bounding box center [1083, 144] width 157 height 18
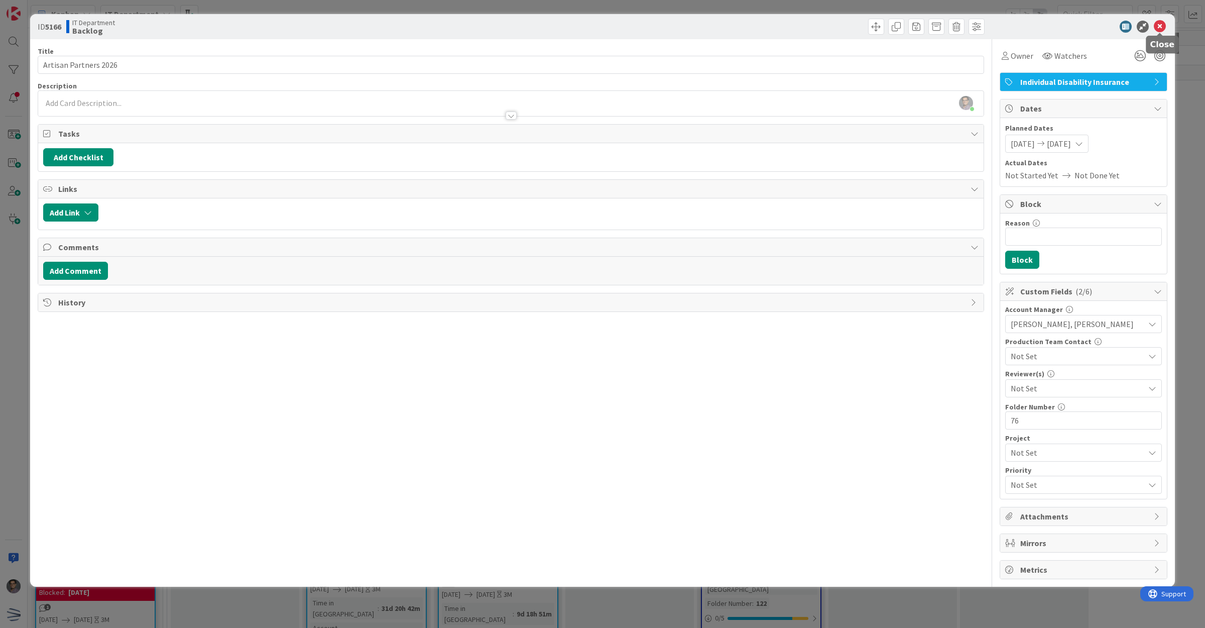
click at [1161, 19] on div "ID 5166 IT Department Backlog" at bounding box center [602, 26] width 1145 height 25
click at [1157, 28] on icon at bounding box center [1160, 27] width 12 height 12
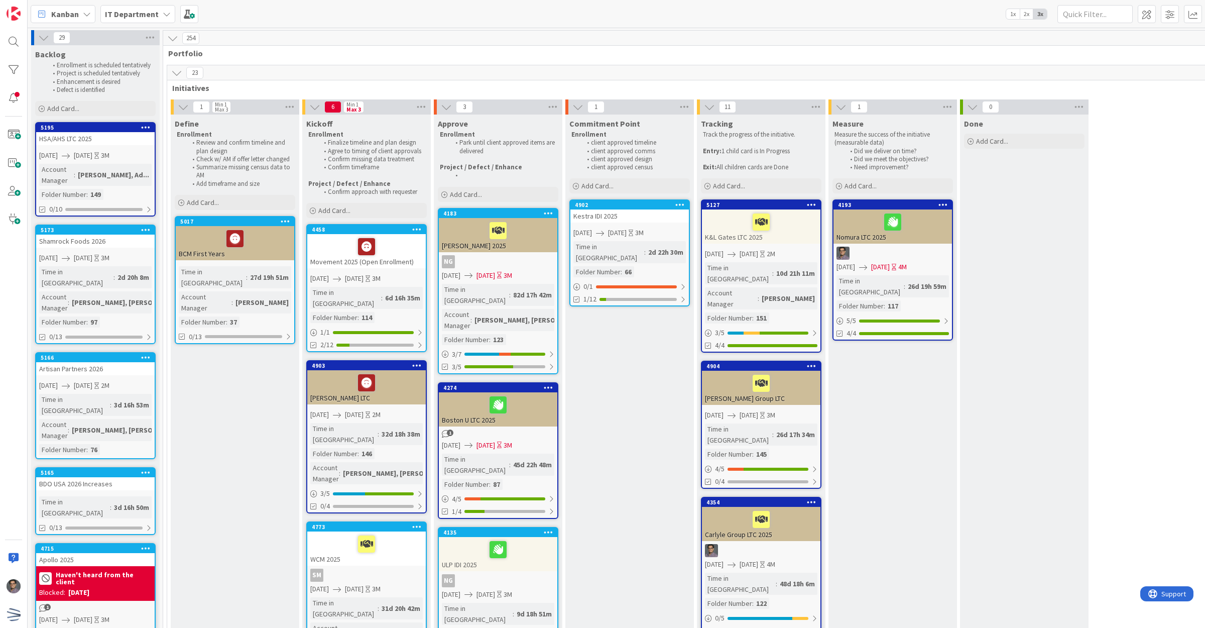
click at [102, 477] on div "BDO USA 2026 Increases" at bounding box center [95, 483] width 118 height 13
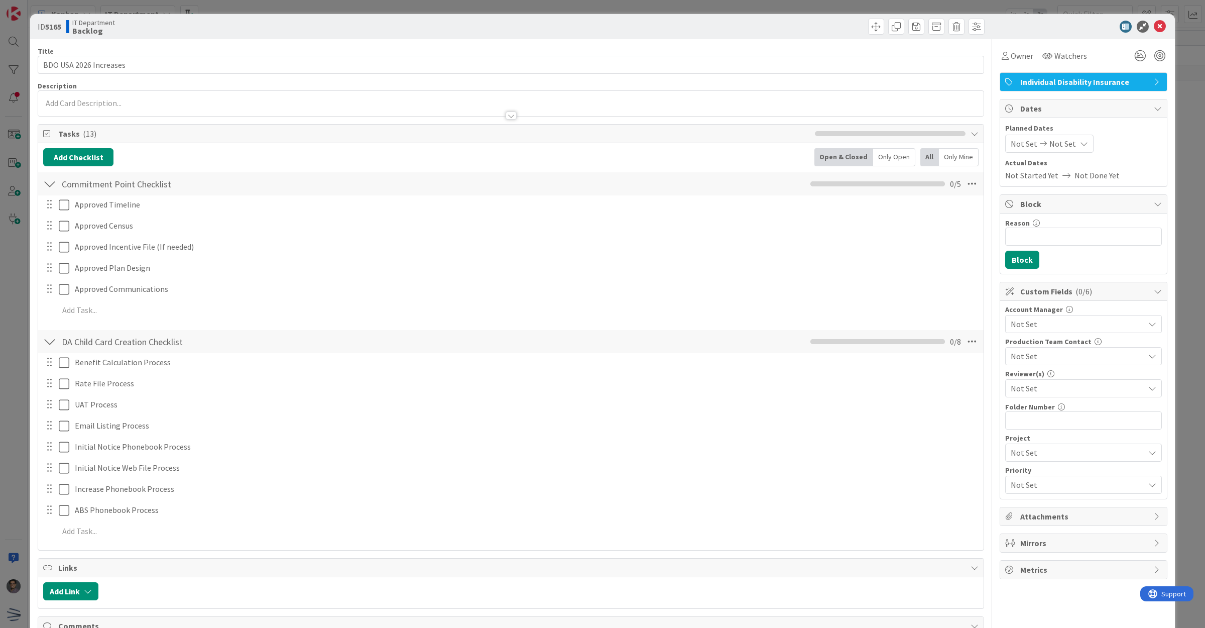
click at [1024, 329] on span "Not Set" at bounding box center [1078, 324] width 134 height 12
click at [1006, 349] on link "[PERSON_NAME]" at bounding box center [1082, 347] width 160 height 18
click at [1020, 367] on span "Alena" at bounding box center [1030, 365] width 20 height 15
click at [1109, 328] on span "[PERSON_NAME], [PERSON_NAME]" at bounding box center [1078, 324] width 134 height 12
click at [1034, 428] on input "text" at bounding box center [1083, 420] width 157 height 18
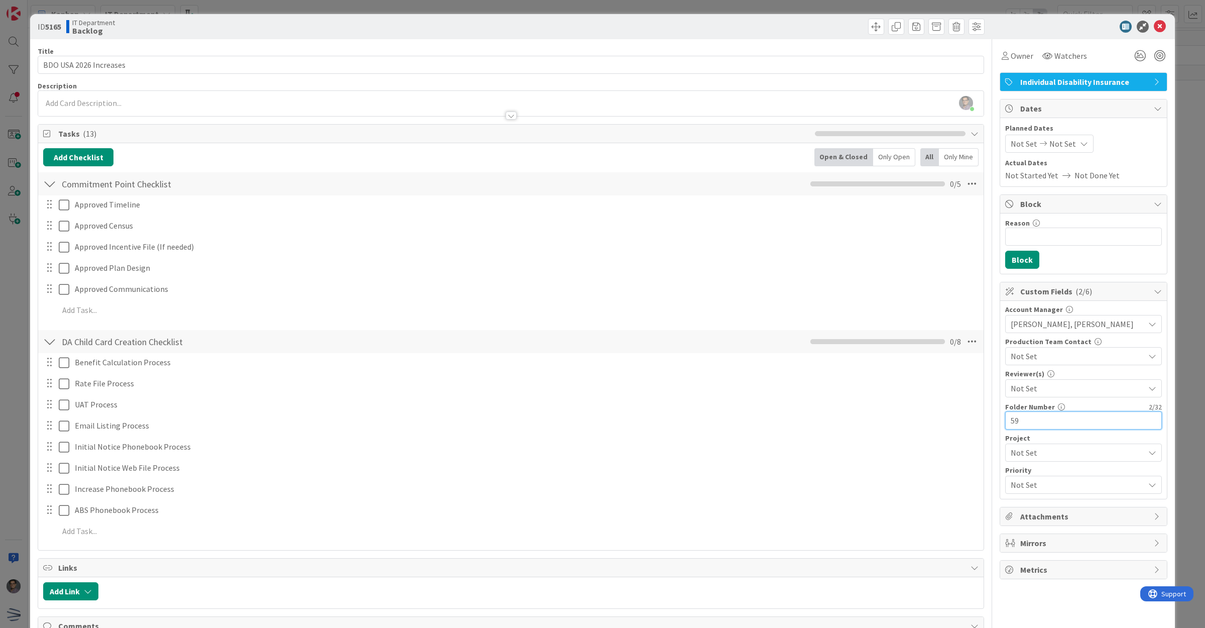
type input "59"
click at [1018, 150] on span "Not Set" at bounding box center [1024, 144] width 27 height 12
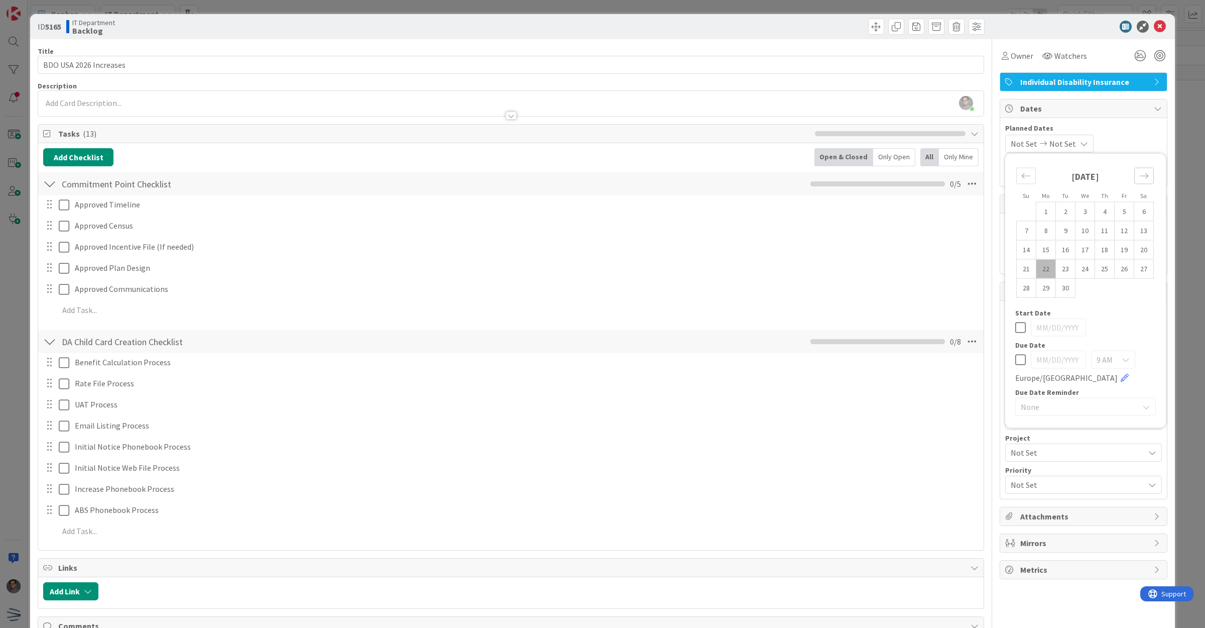
click at [1141, 181] on div "Move forward to switch to the next month." at bounding box center [1144, 176] width 20 height 17
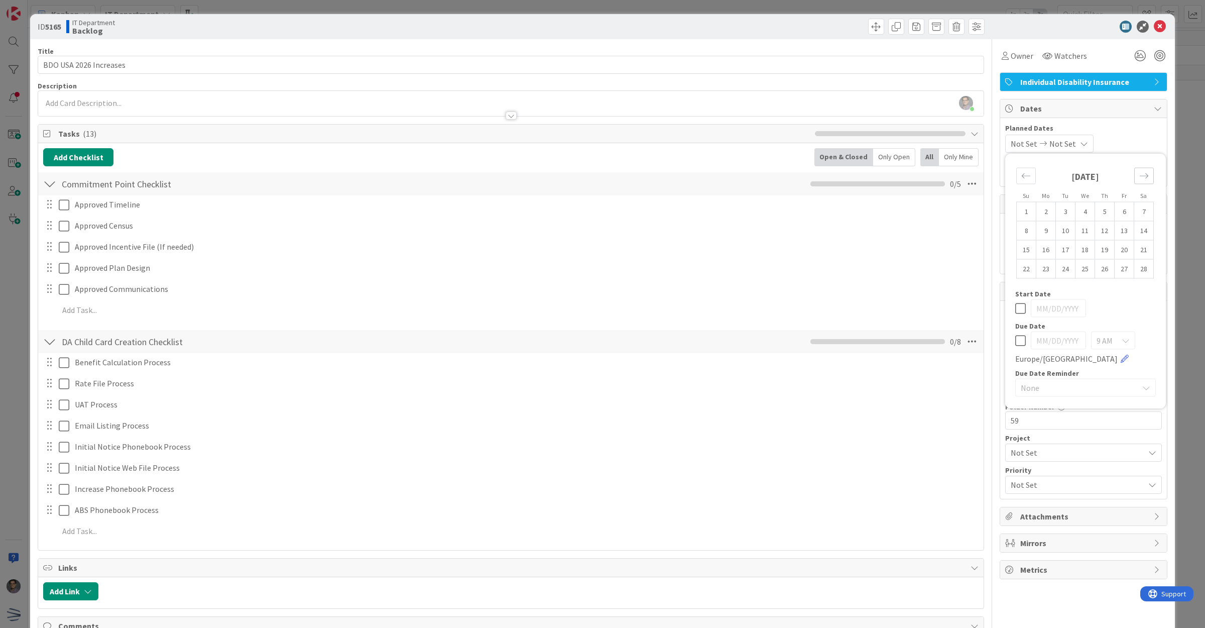
click at [1141, 181] on div "Move forward to switch to the next month." at bounding box center [1144, 176] width 20 height 17
click at [1115, 214] on td "6" at bounding box center [1125, 211] width 20 height 19
type input "[DATE]"
click at [1139, 178] on icon "Move forward to switch to the next month." at bounding box center [1144, 176] width 10 height 10
click at [1121, 228] on td "10" at bounding box center [1125, 230] width 20 height 19
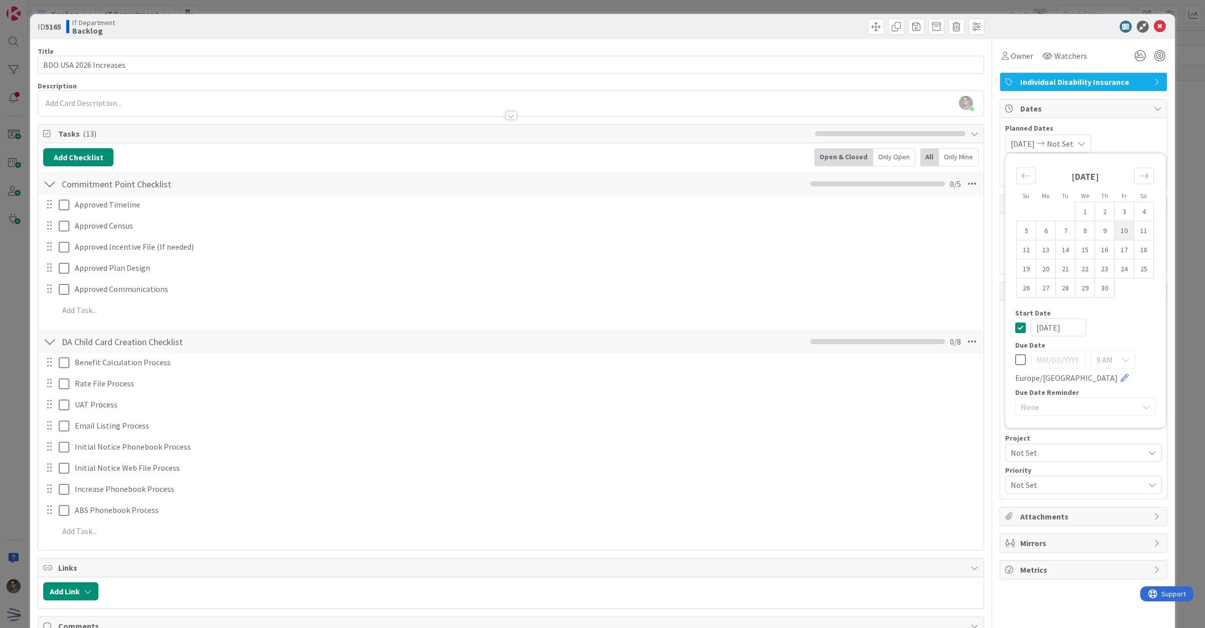
type input "[DATE]"
click at [1126, 147] on div "[DATE] [DATE] Su Mo Tu We Th Fr Sa [DATE] 1 2 3 4 5 6 7 8 9 10 11 12 13 14 15 1…" at bounding box center [1083, 144] width 157 height 18
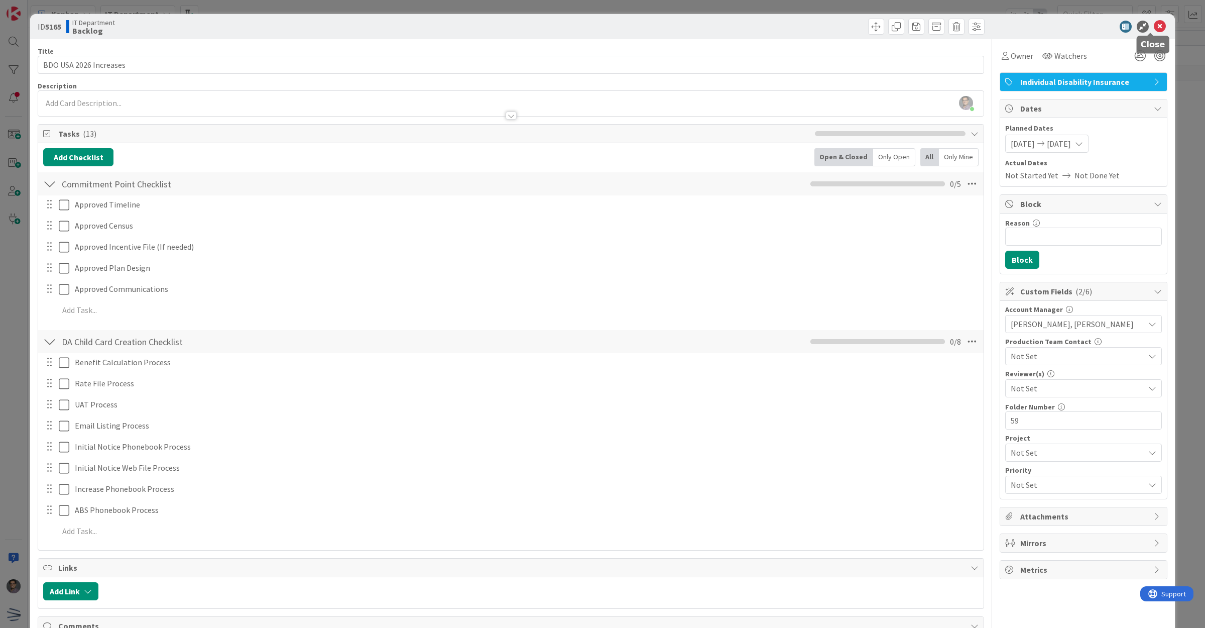
click at [1154, 27] on icon at bounding box center [1160, 27] width 12 height 12
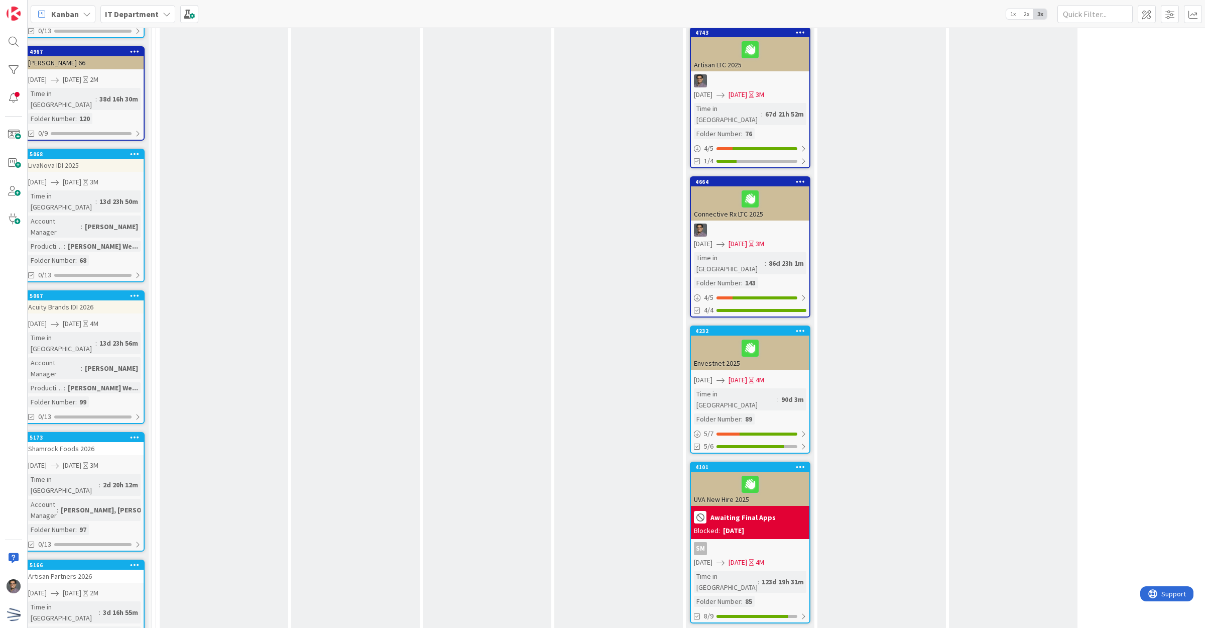
scroll to position [1151, 11]
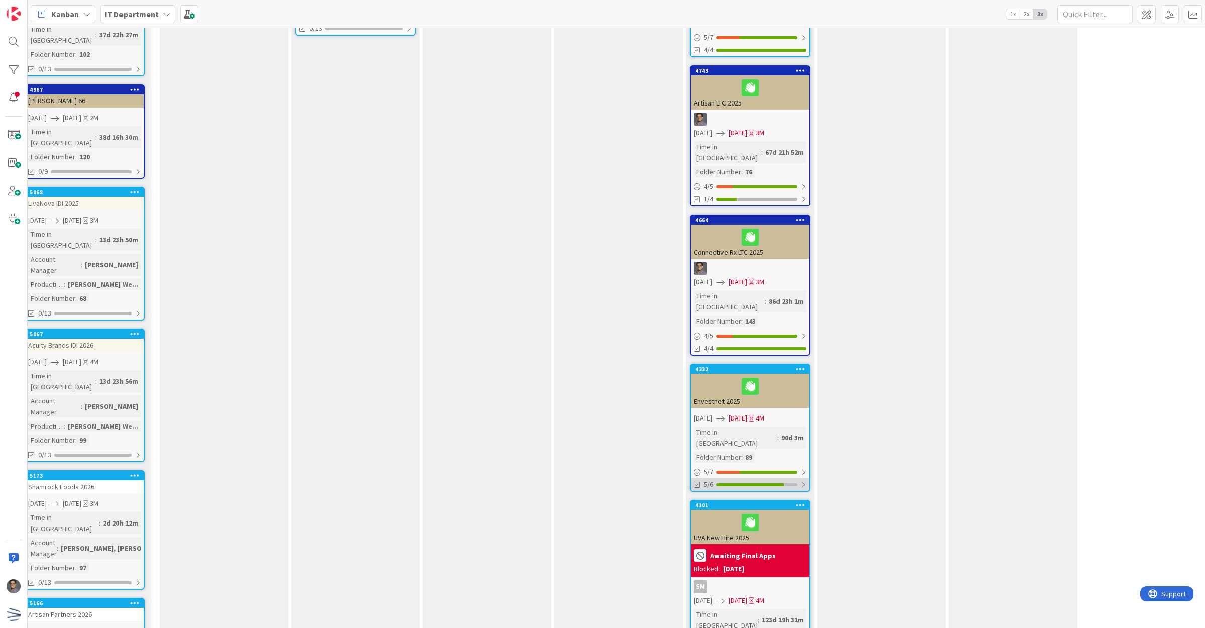
click at [792, 483] on div at bounding box center [756, 484] width 81 height 3
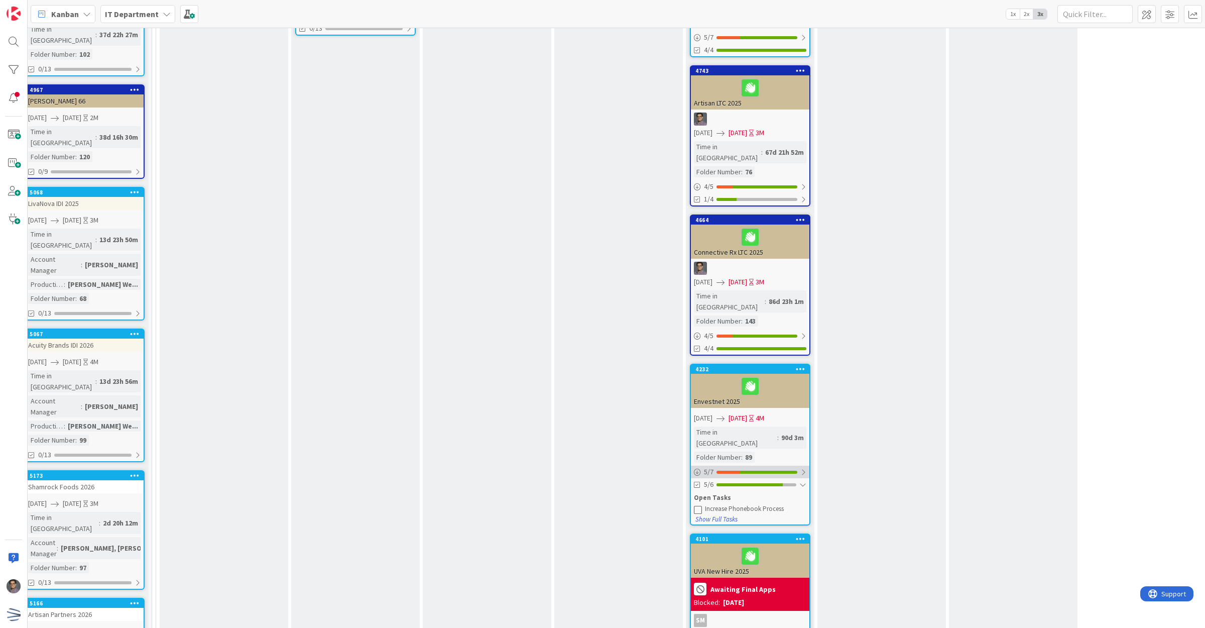
click at [796, 465] on div "5 / 7" at bounding box center [750, 471] width 118 height 13
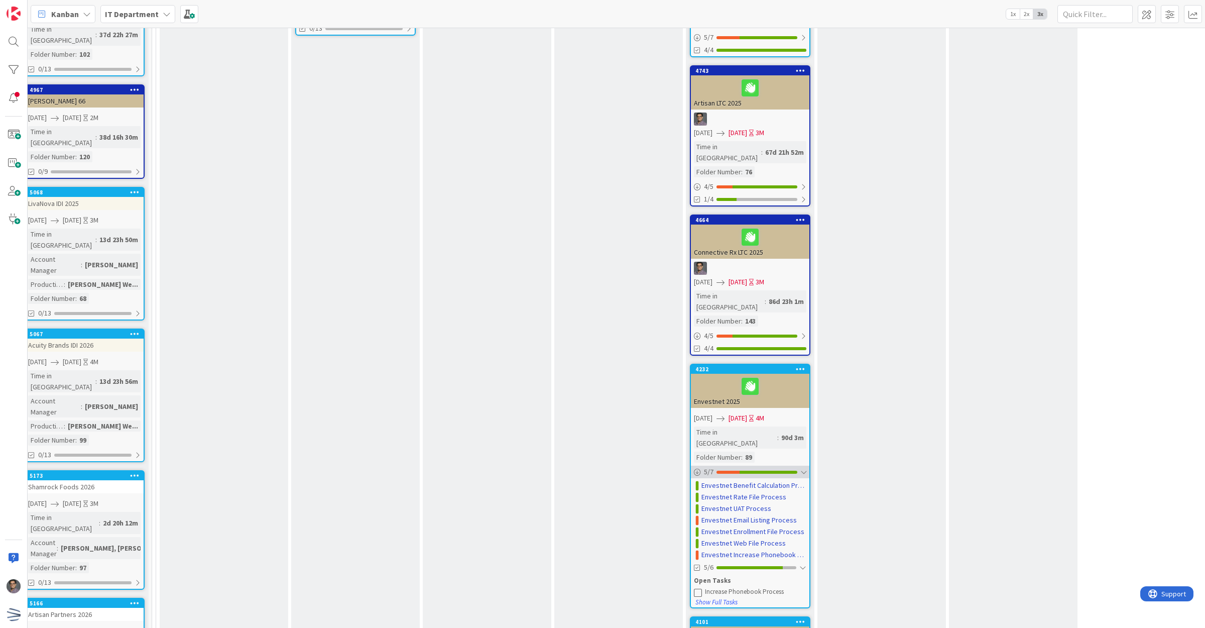
click at [796, 465] on div "5 / 7" at bounding box center [750, 471] width 118 height 13
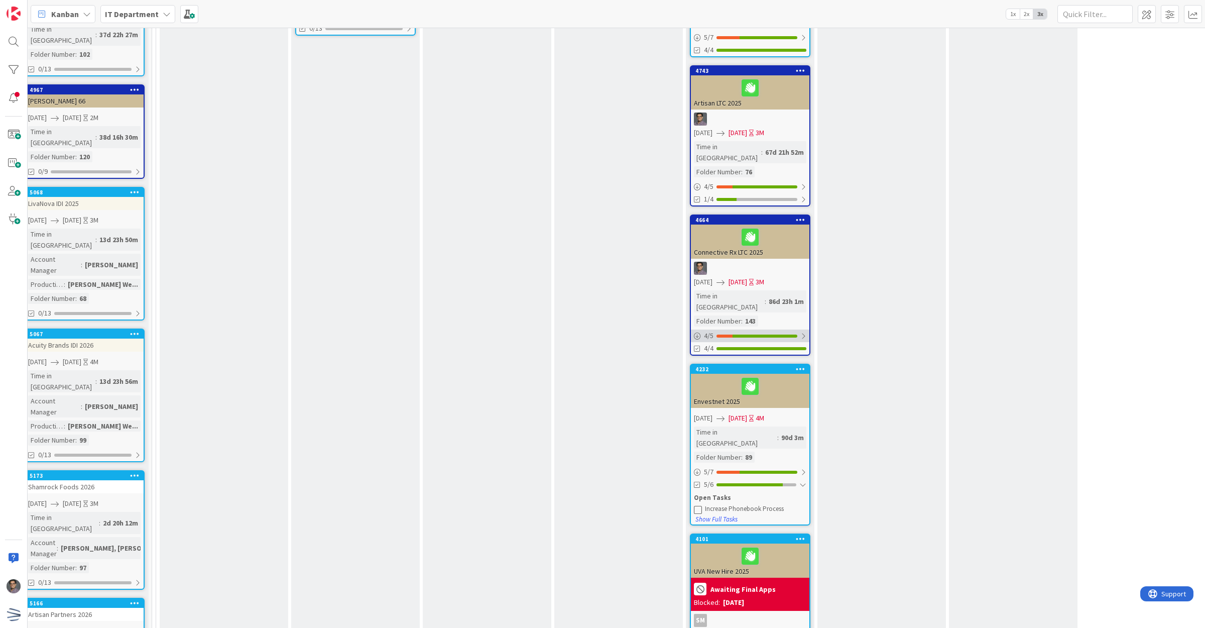
click at [798, 329] on div "4 / 5" at bounding box center [750, 335] width 118 height 13
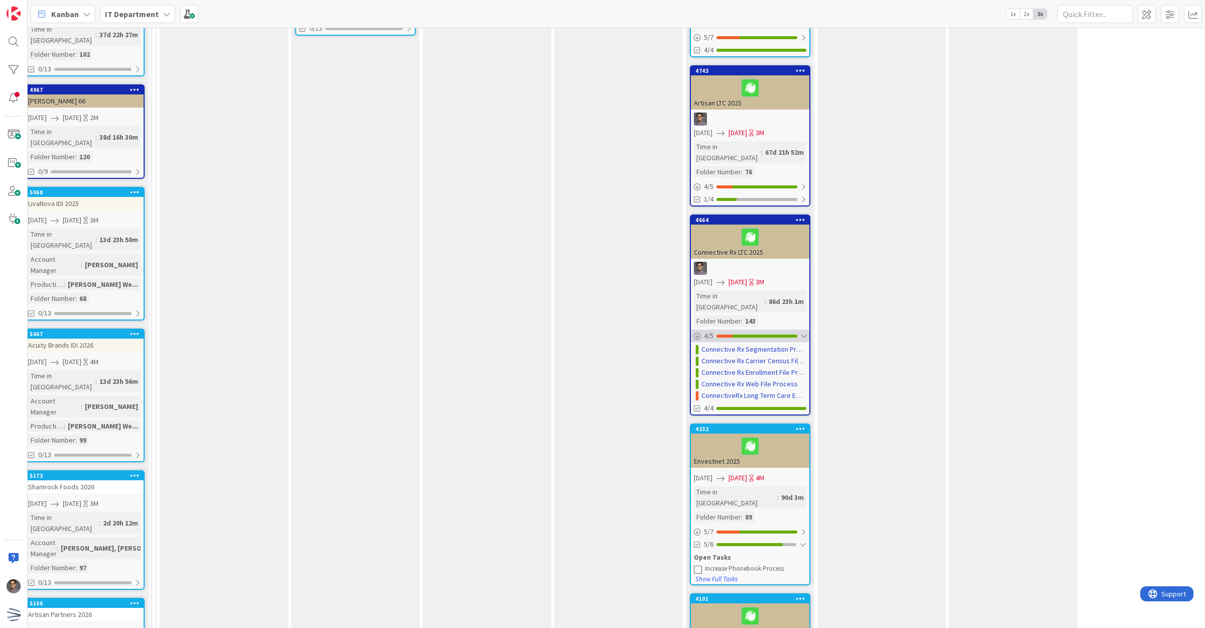
click at [799, 329] on div "4 / 5" at bounding box center [750, 335] width 118 height 13
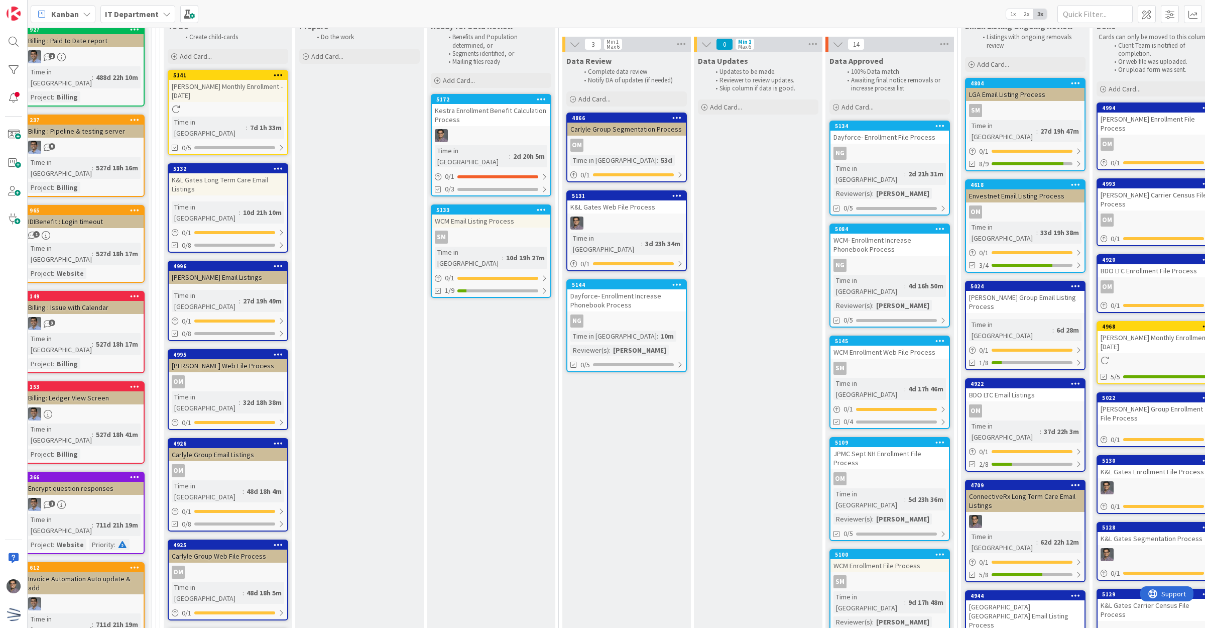
scroll to position [2029, 11]
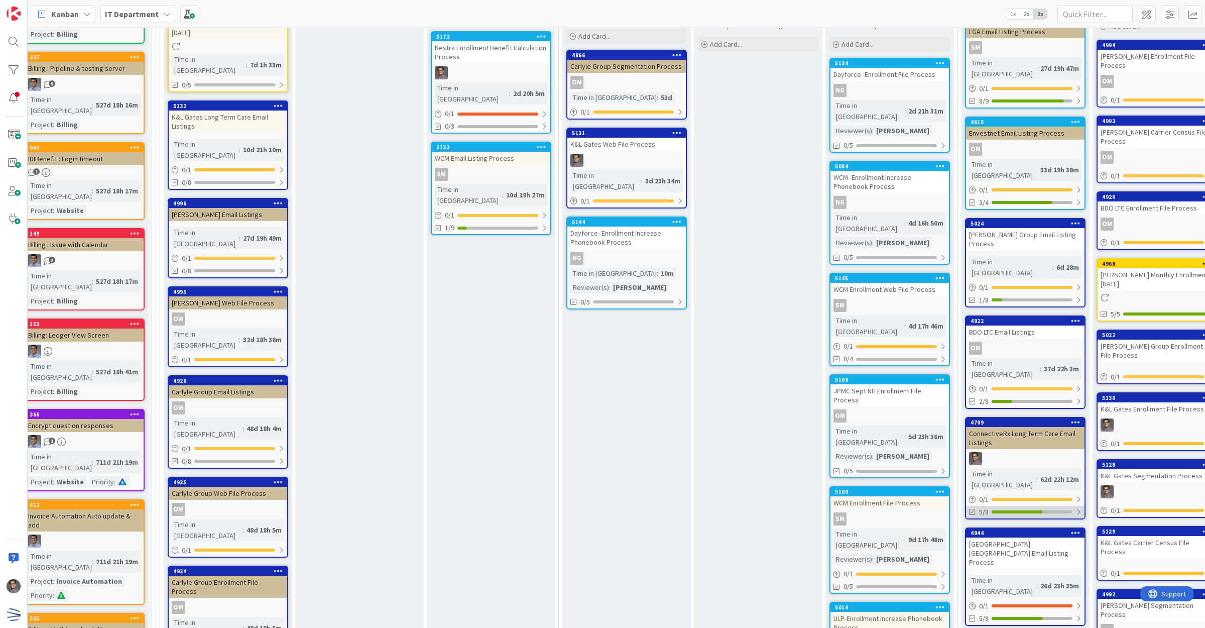
click at [1039, 506] on div "5/8" at bounding box center [1025, 512] width 118 height 13
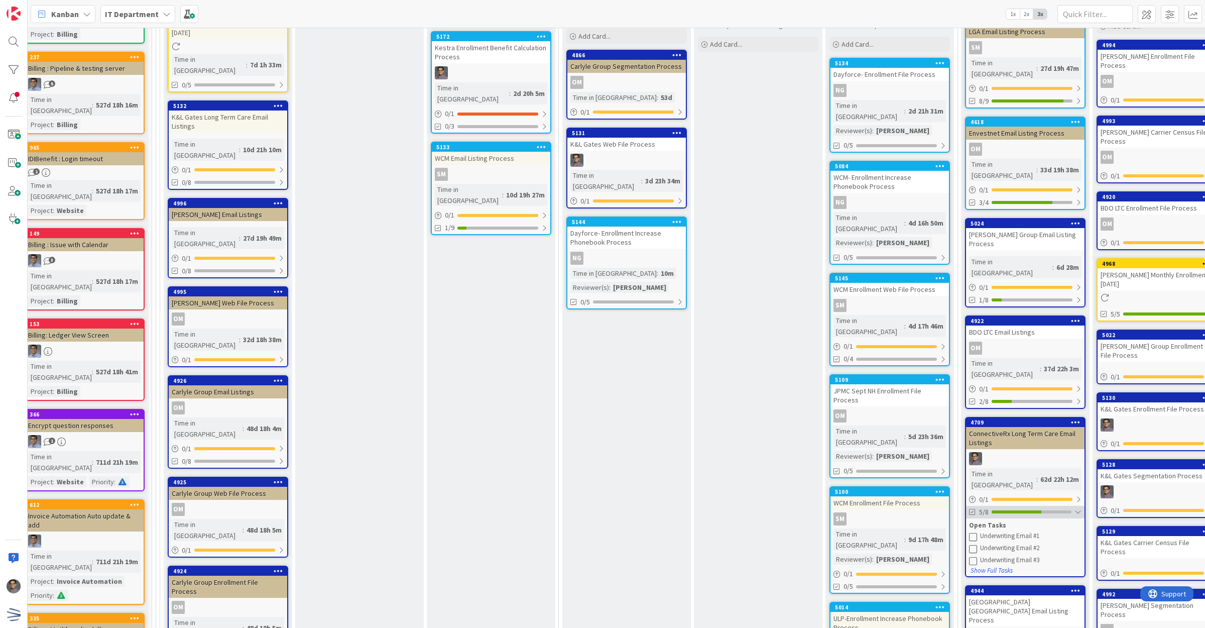
click at [1039, 506] on div "5/8" at bounding box center [1025, 512] width 118 height 13
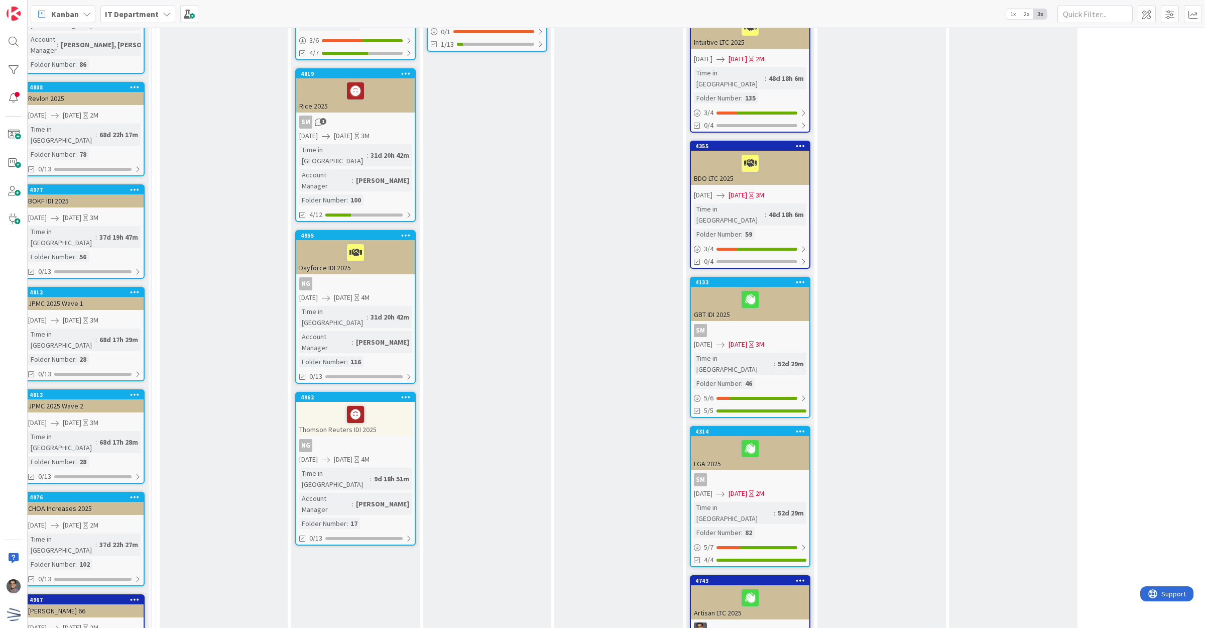
scroll to position [649, 11]
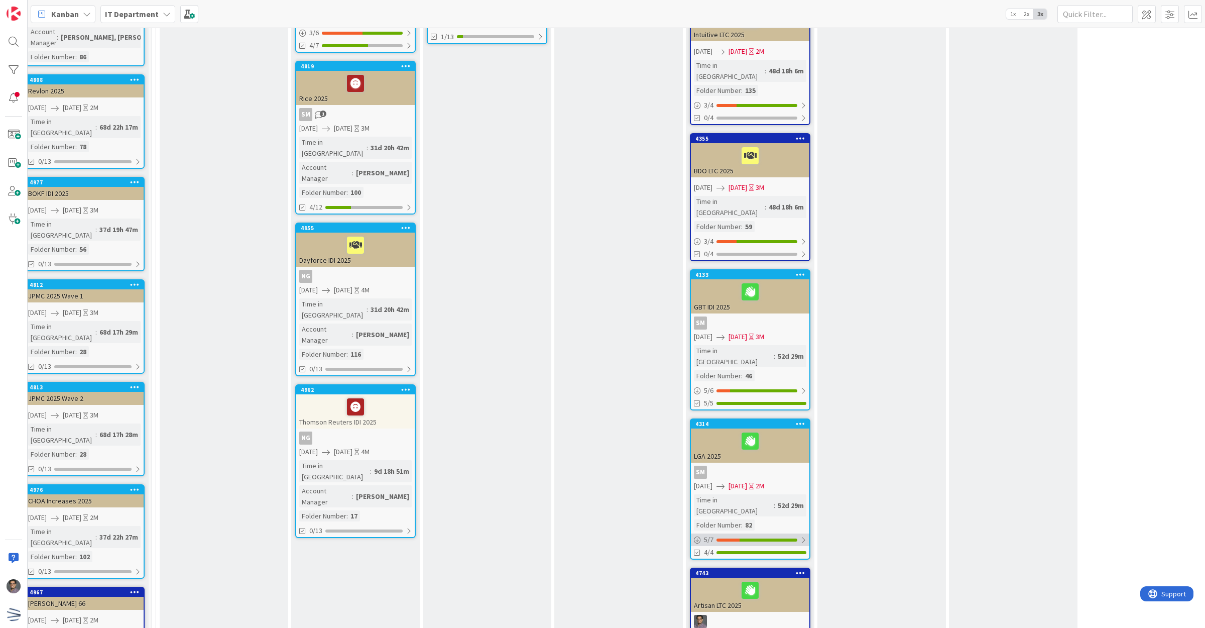
click at [760, 533] on div "5 / 7" at bounding box center [750, 539] width 118 height 13
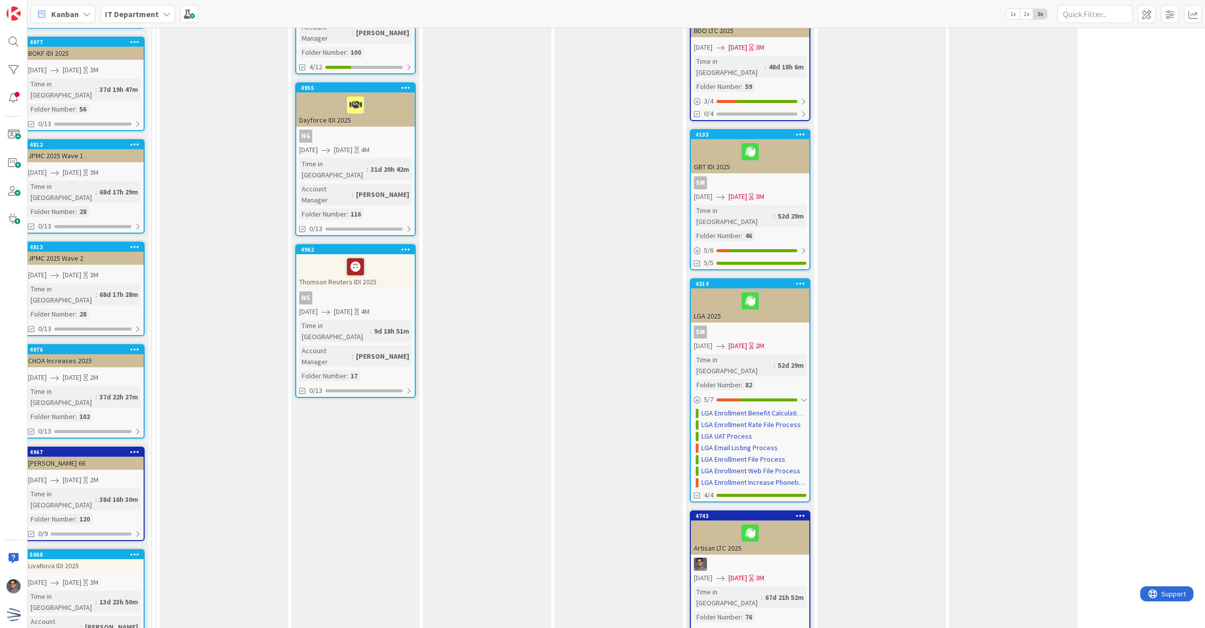
scroll to position [837, 11]
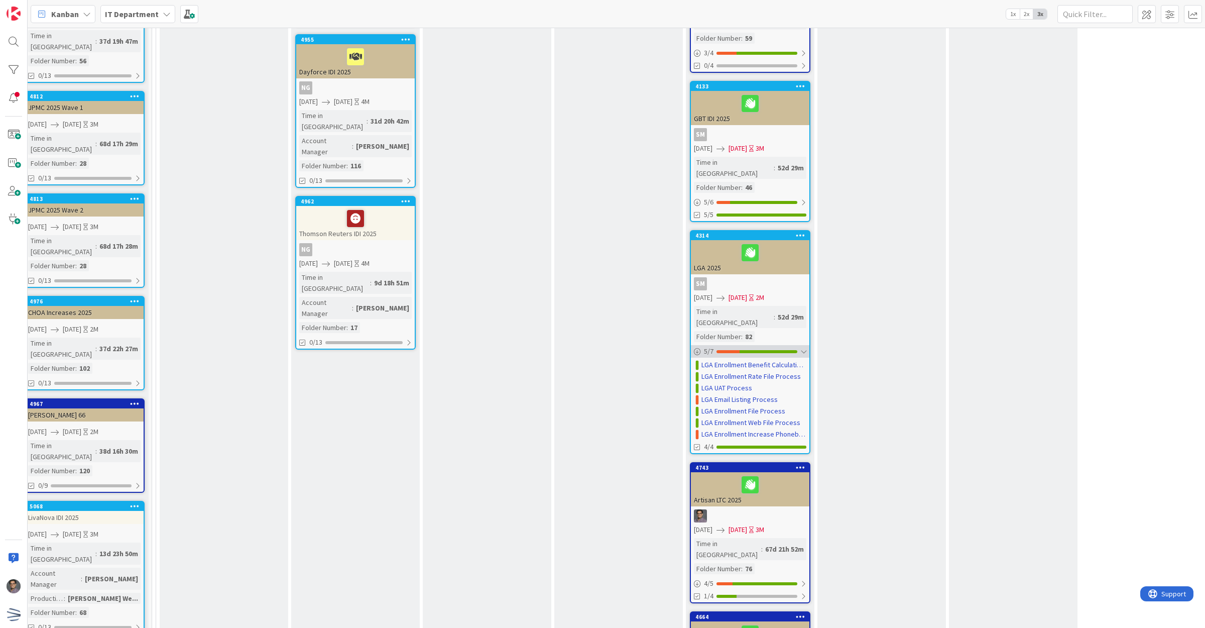
click at [788, 345] on div "5 / 7" at bounding box center [750, 351] width 118 height 13
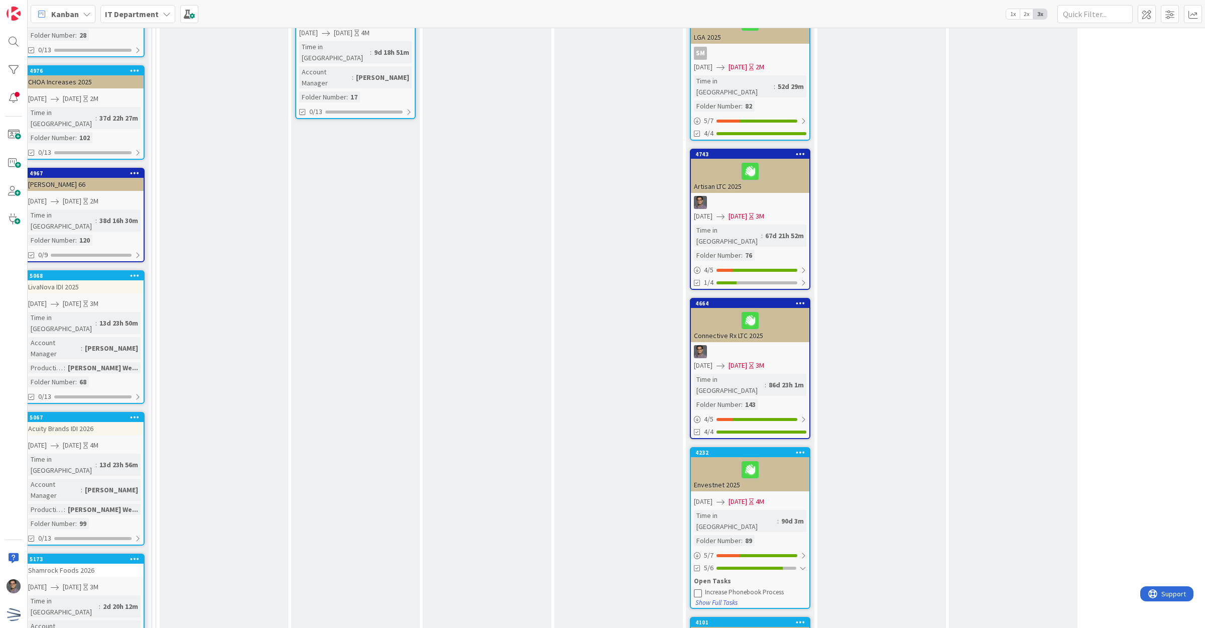
scroll to position [1088, 11]
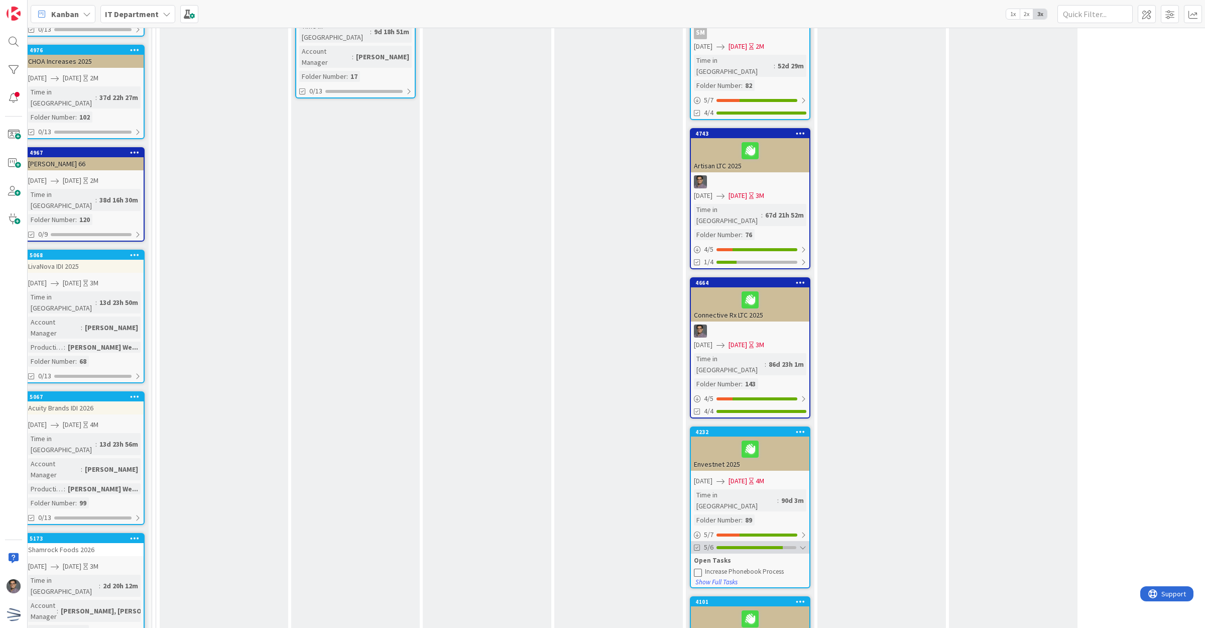
click at [762, 546] on div at bounding box center [749, 547] width 66 height 3
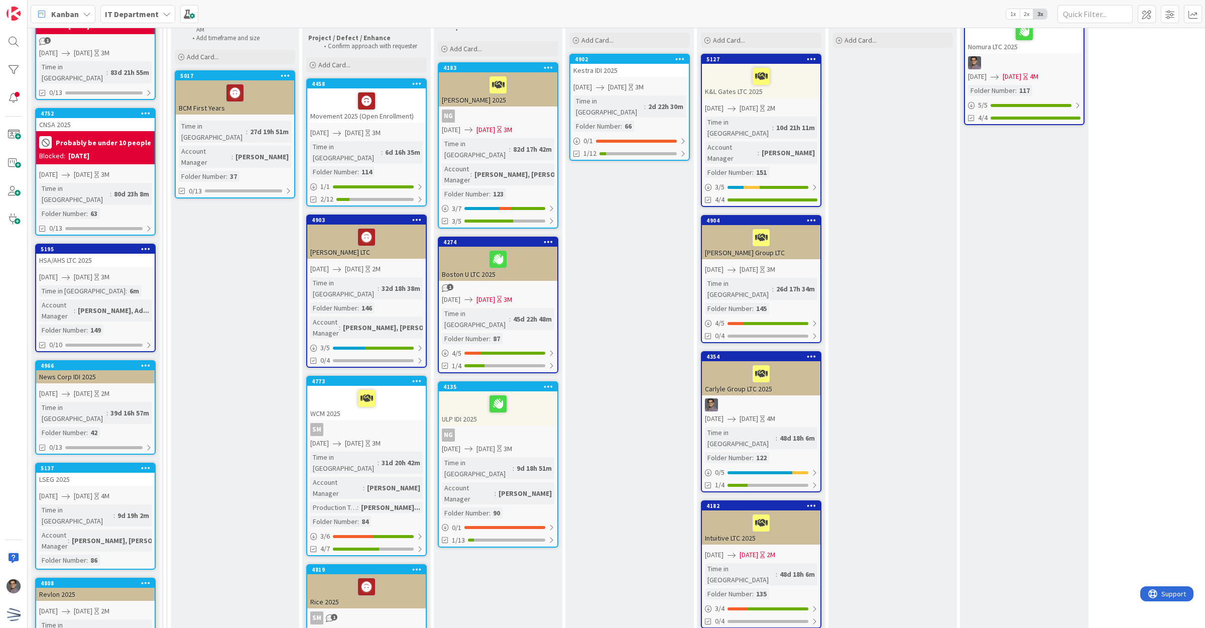
scroll to position [126, 0]
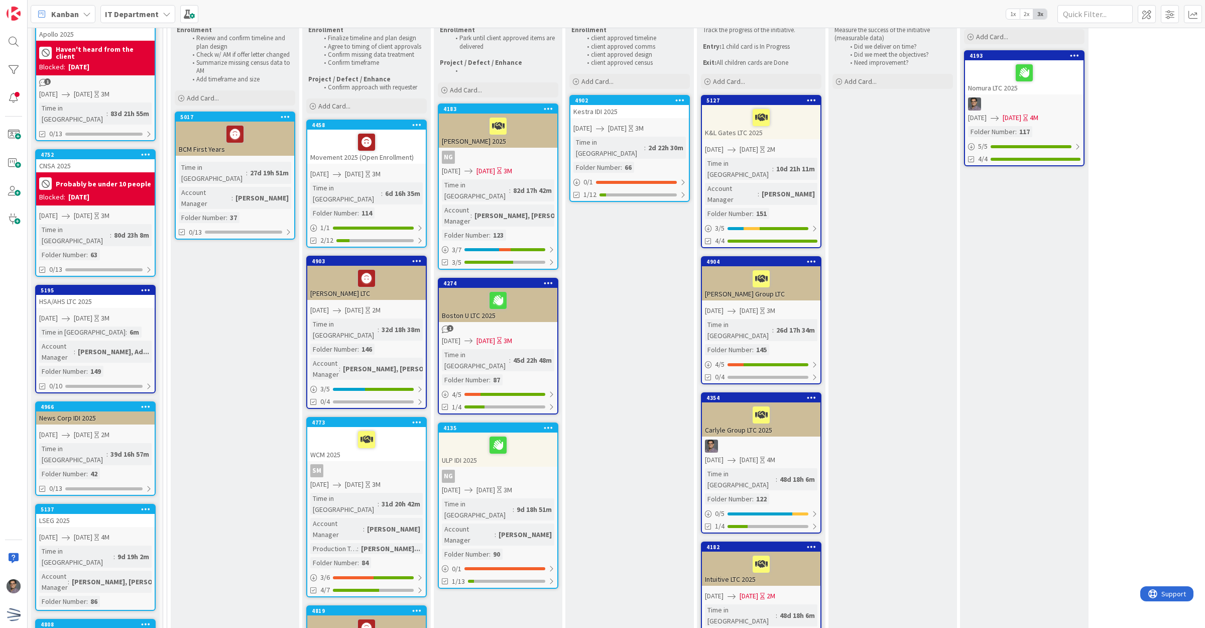
scroll to position [0, 0]
